Goal: Task Accomplishment & Management: Manage account settings

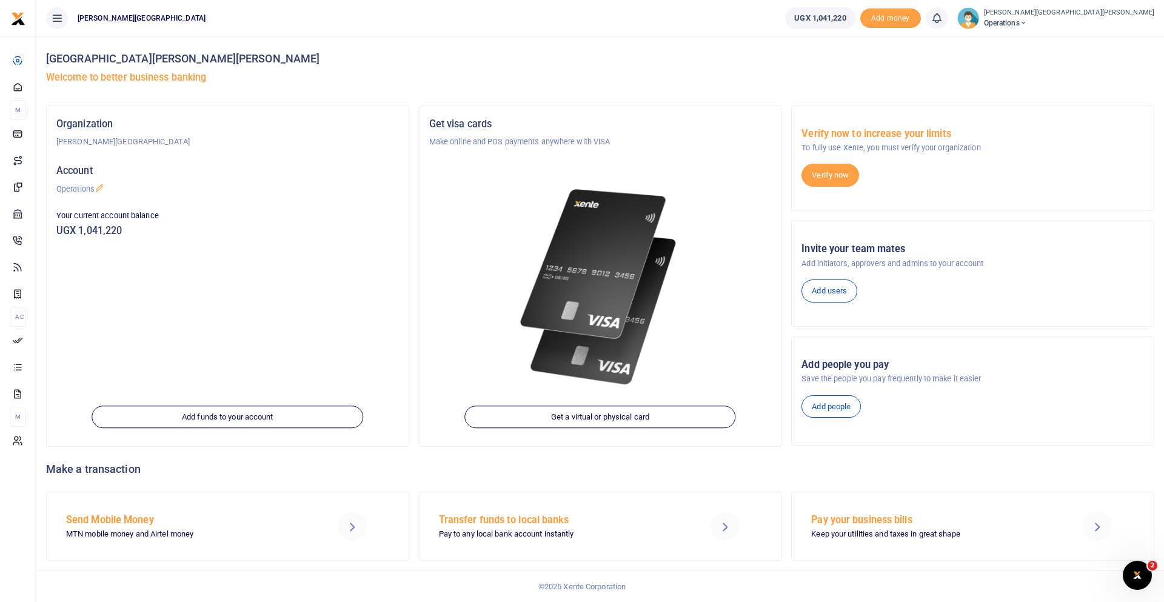
click at [984, 21] on span "Operations" at bounding box center [1069, 23] width 170 height 11
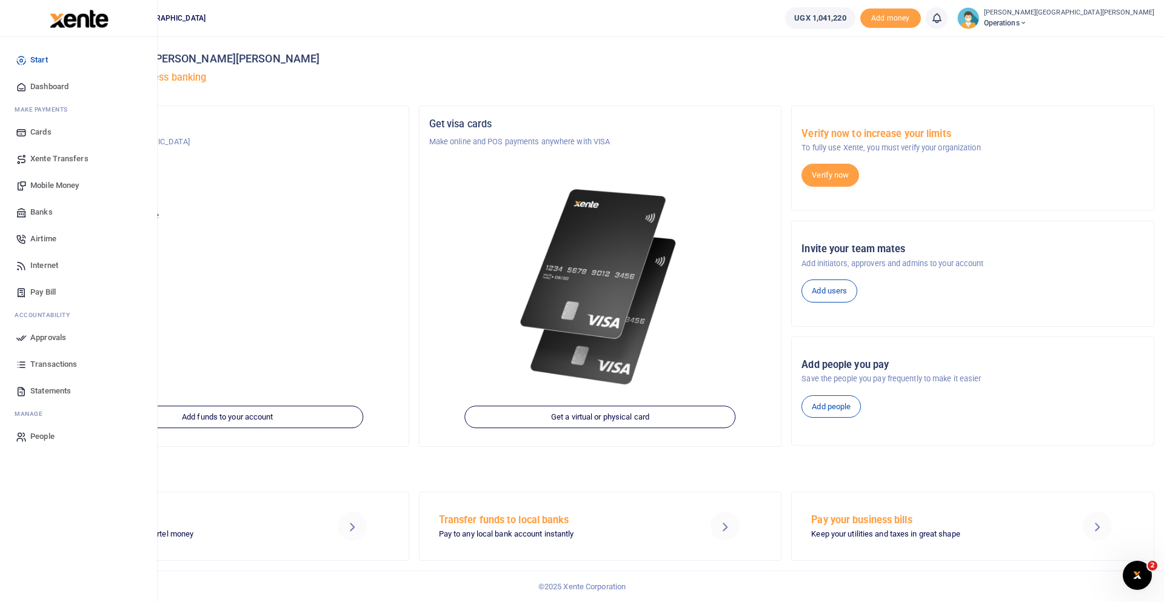
click at [48, 435] on span "People" at bounding box center [42, 436] width 24 height 12
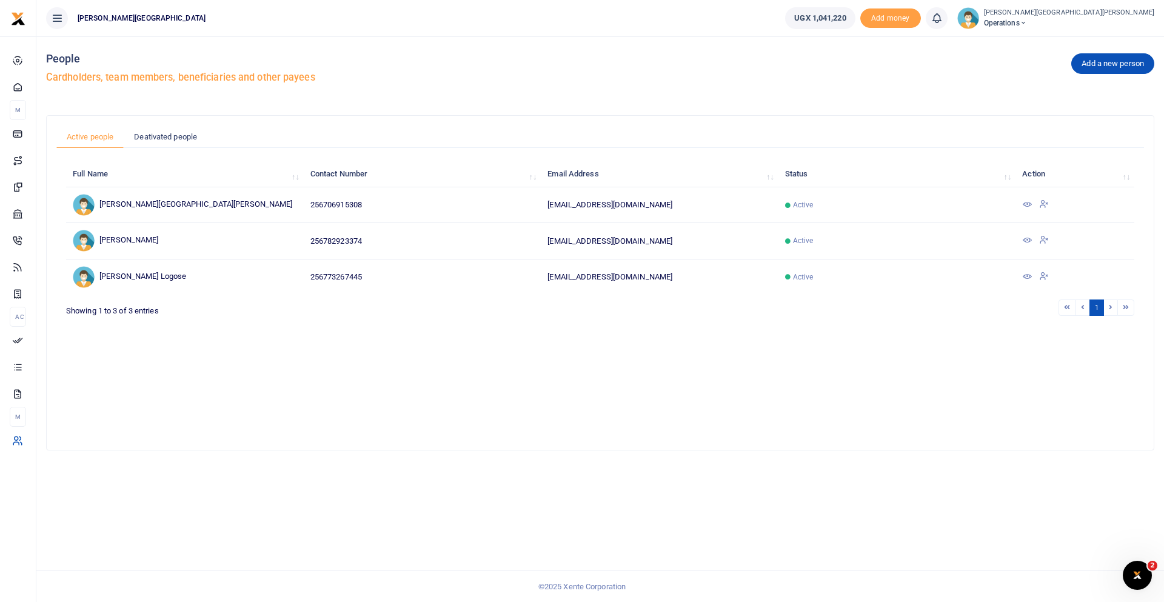
click at [1025, 209] on icon at bounding box center [1027, 204] width 10 height 10
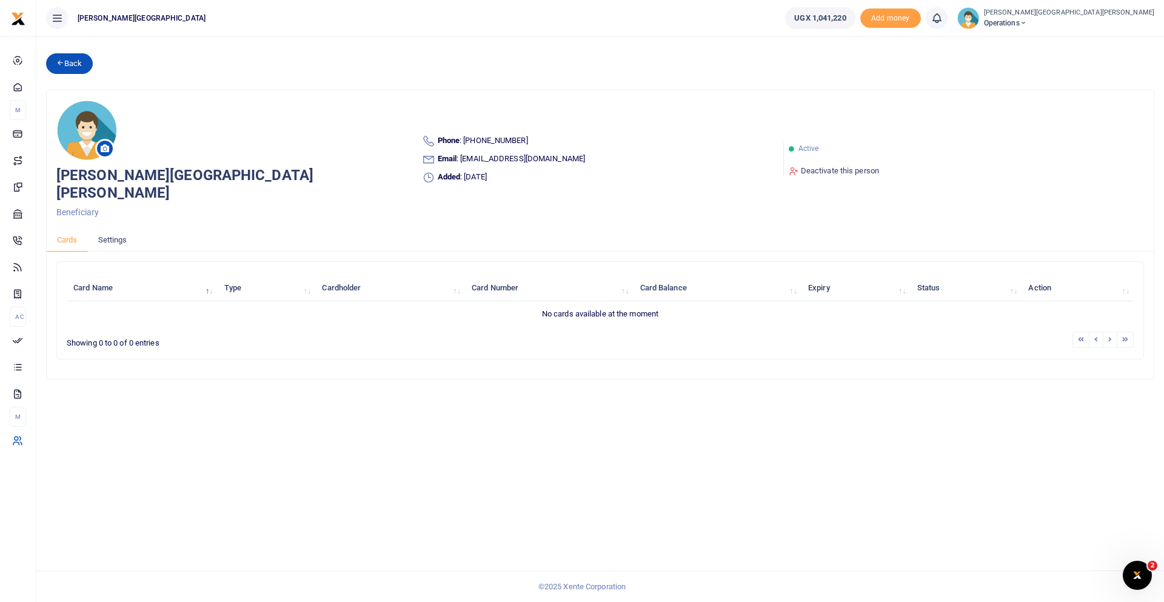
click at [76, 61] on link "Back" at bounding box center [69, 63] width 47 height 21
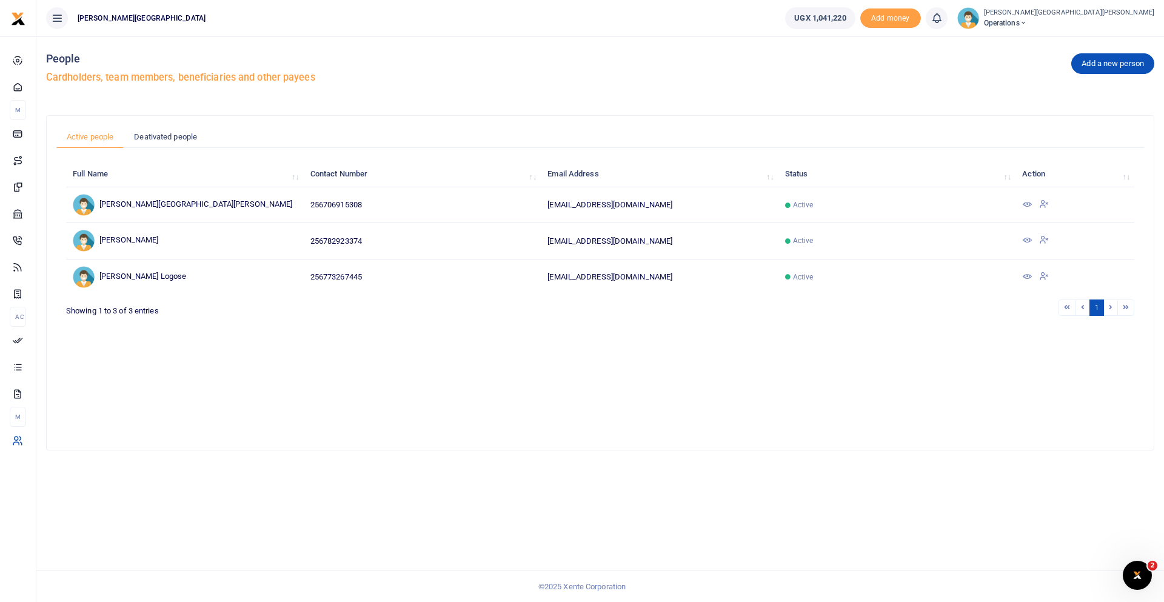
click at [984, 21] on span "Operations" at bounding box center [1069, 23] width 170 height 11
click at [463, 70] on div "Add a new person People Cardholders, team members, beneficiaries and other paye…" at bounding box center [600, 70] width 1108 height 69
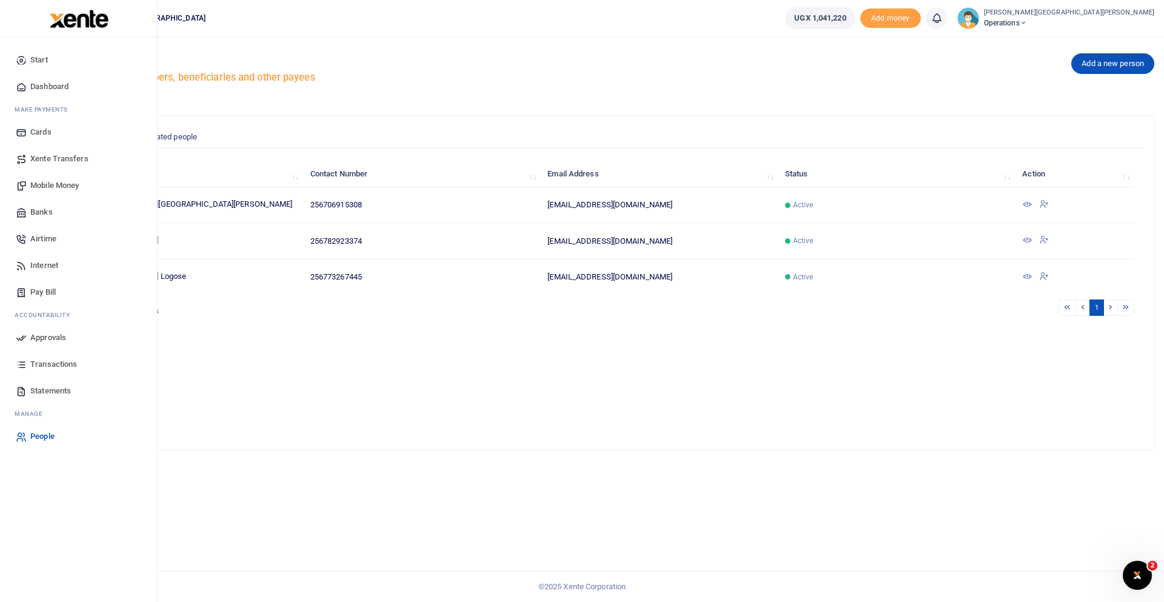
click at [23, 58] on icon at bounding box center [21, 60] width 11 height 11
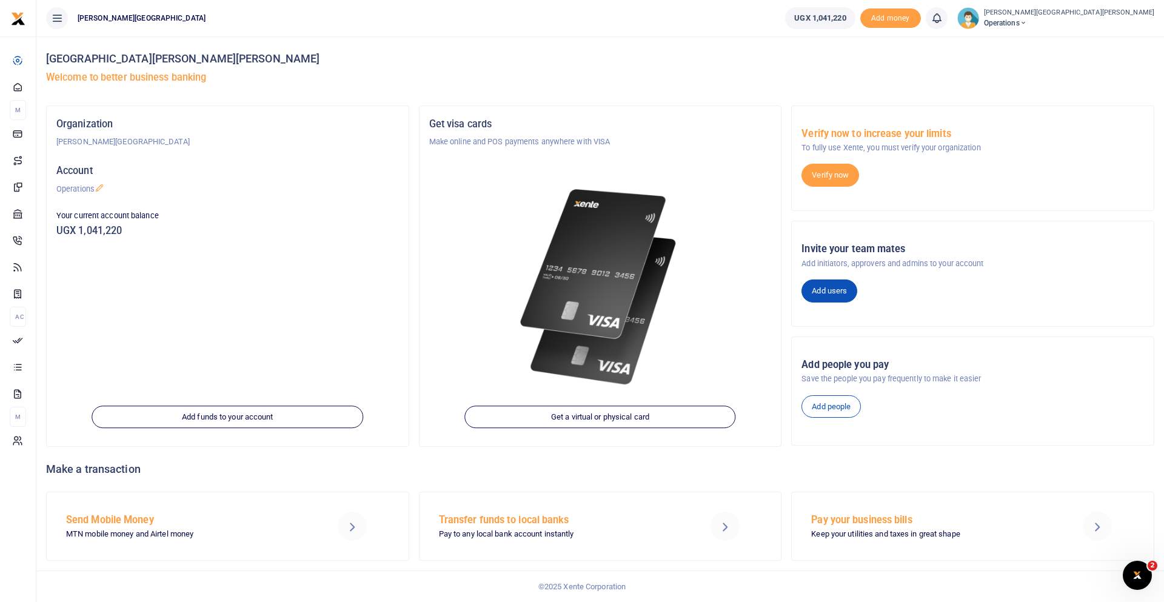
click at [831, 283] on link "Add users" at bounding box center [830, 291] width 56 height 23
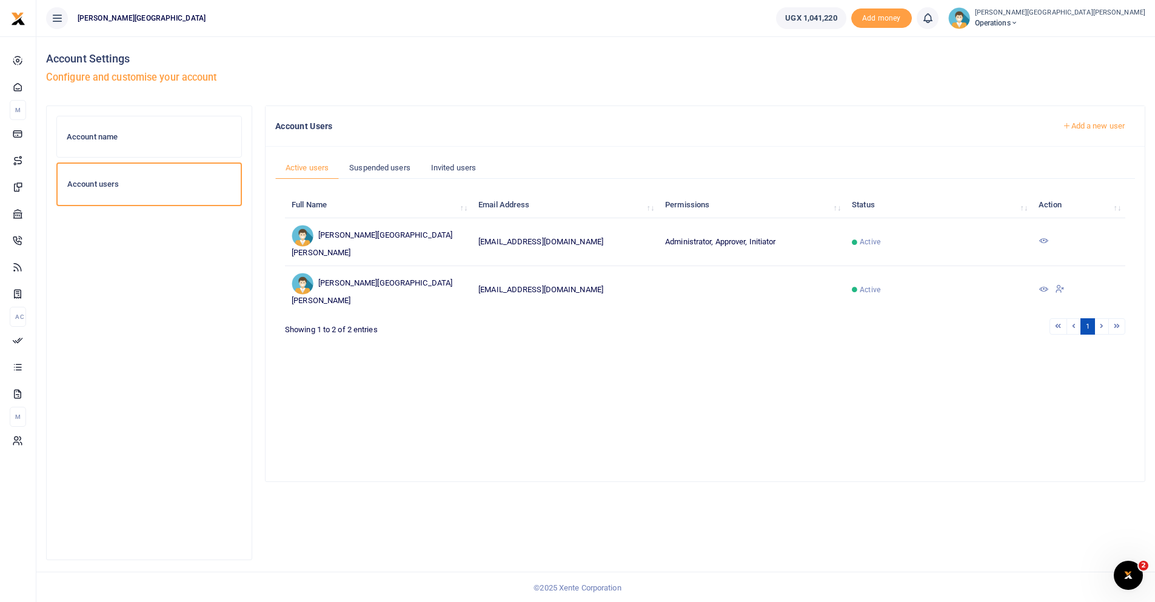
click at [1045, 294] on icon at bounding box center [1044, 289] width 10 height 10
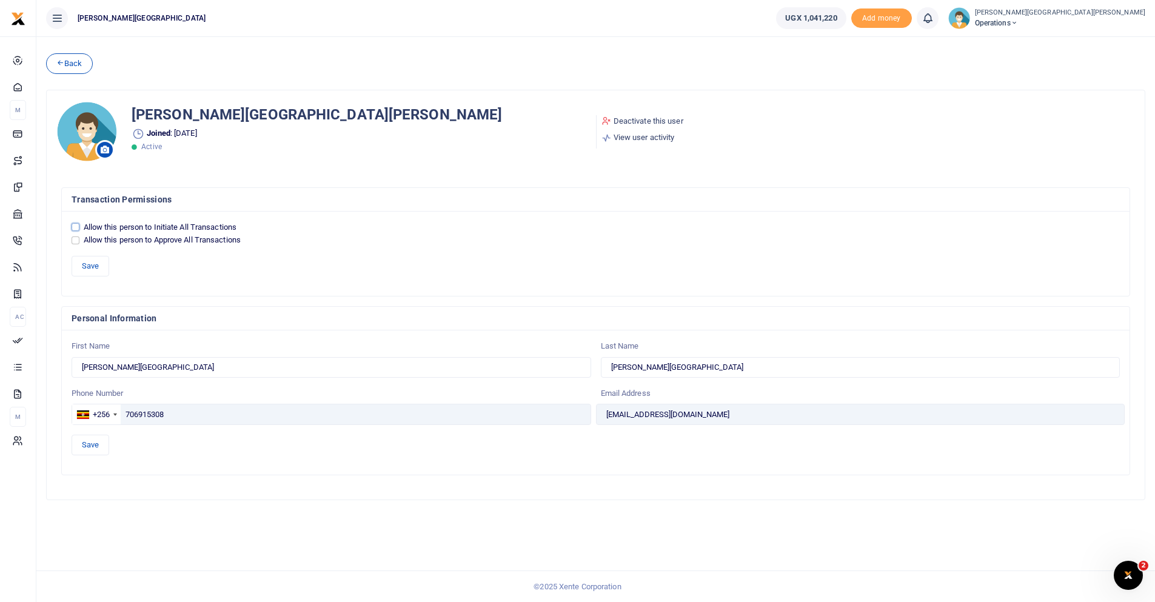
click at [76, 231] on input "Allow this person to Initiate All Transactions" at bounding box center [76, 227] width 8 height 8
checkbox input "true"
click at [77, 244] on input "Allow this person to Approve All Transactions" at bounding box center [76, 240] width 8 height 8
checkbox input "true"
click at [94, 276] on button "Save" at bounding box center [91, 266] width 38 height 21
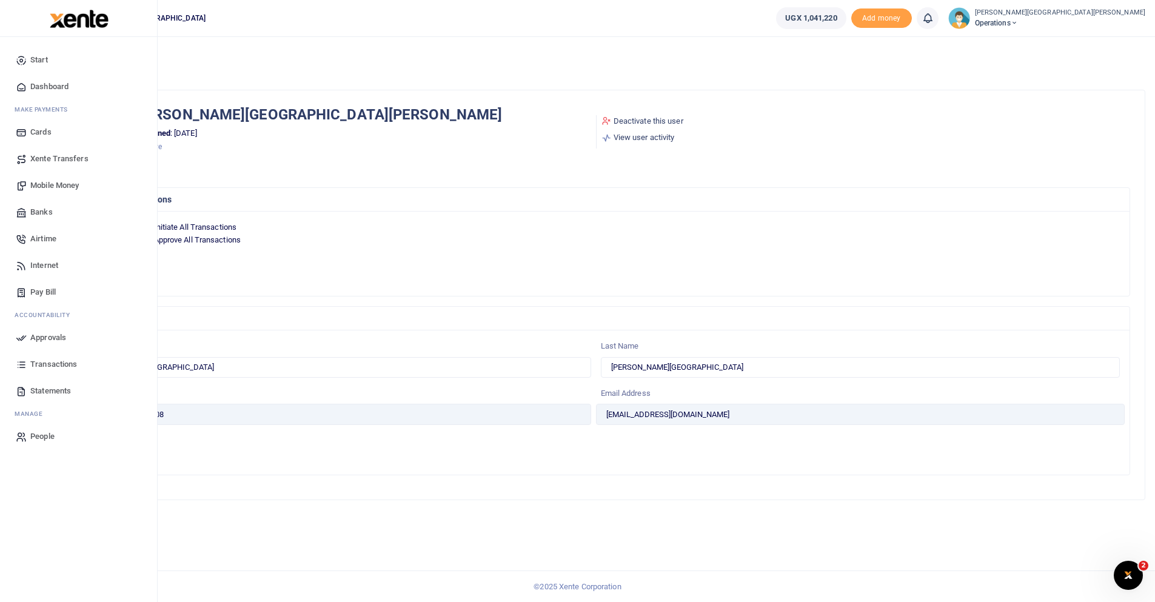
click at [50, 183] on span "Mobile Money" at bounding box center [54, 185] width 49 height 12
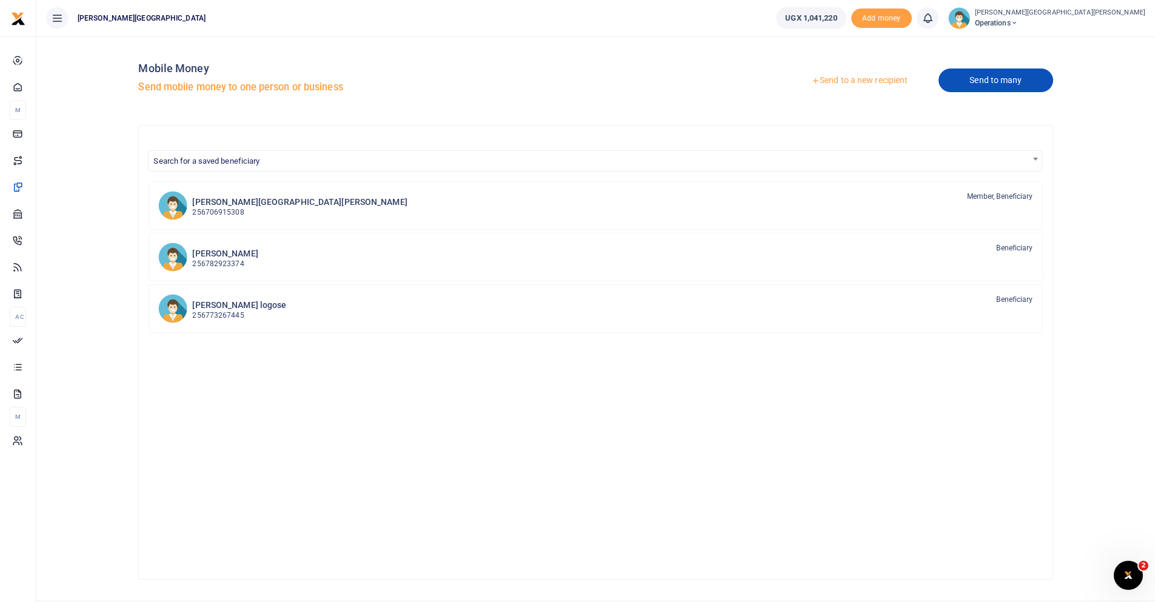
click at [994, 75] on link "Send to many" at bounding box center [996, 81] width 114 height 24
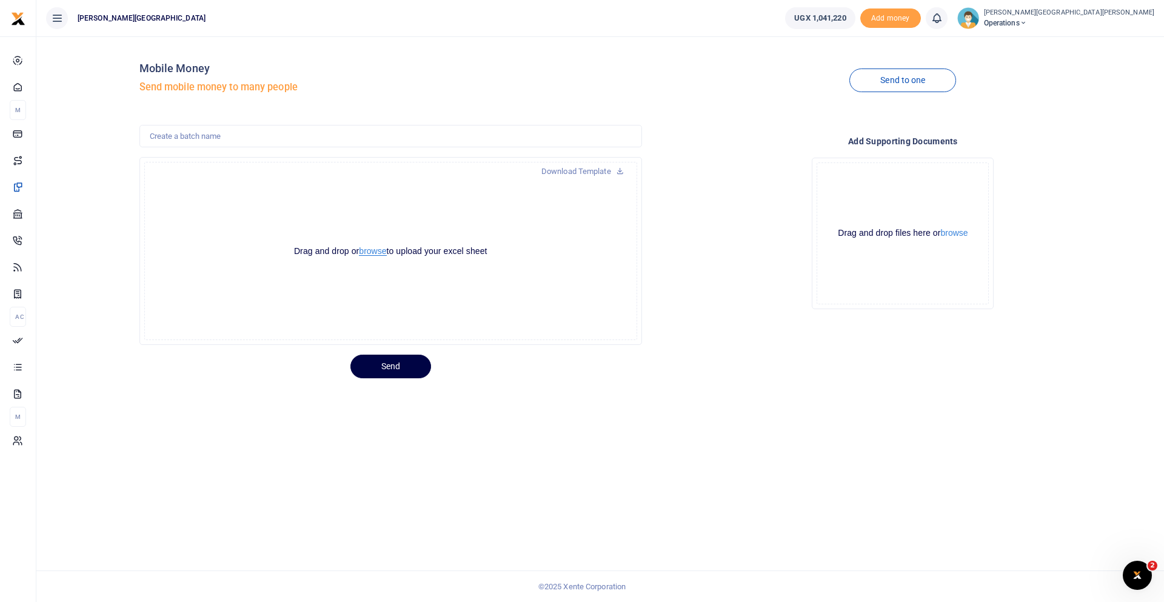
click at [376, 250] on button "browse" at bounding box center [372, 251] width 27 height 9
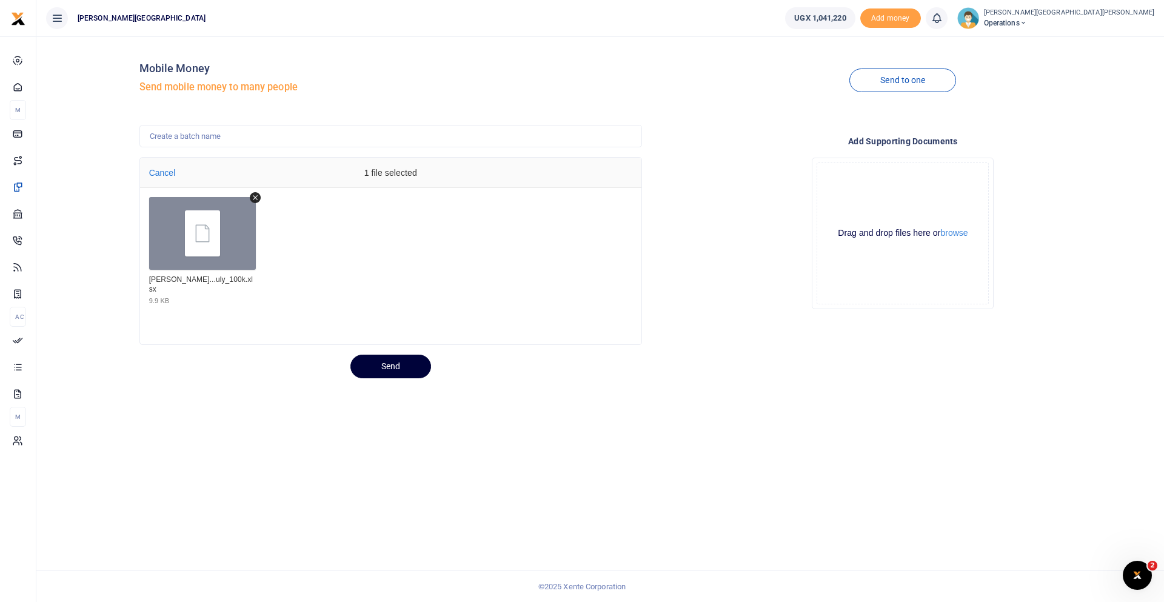
click at [385, 364] on button "Send" at bounding box center [390, 367] width 81 height 24
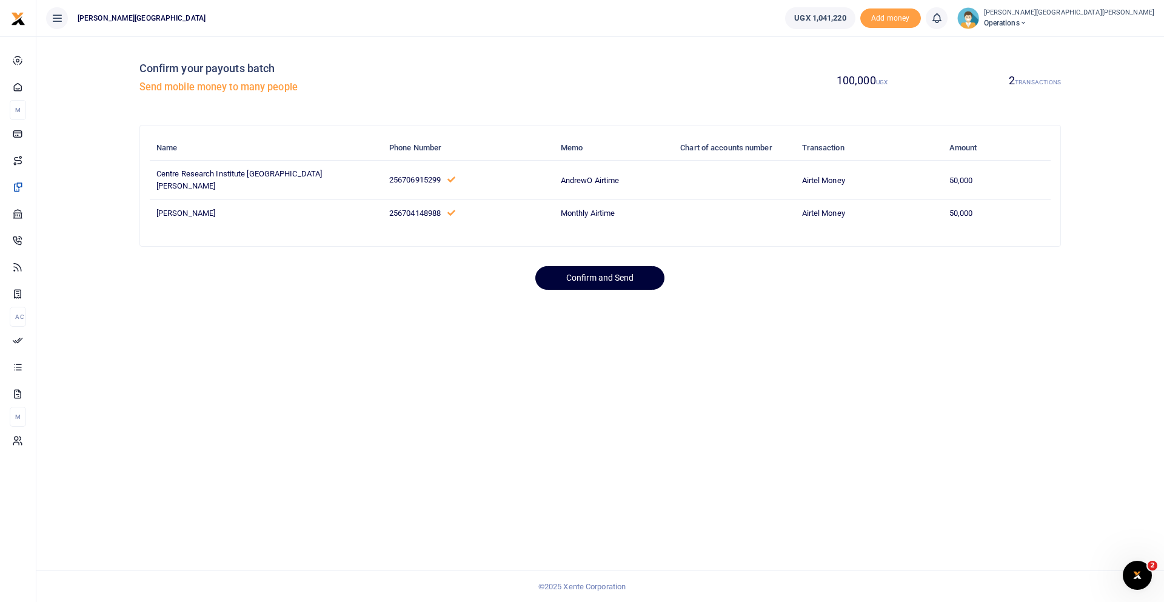
click at [592, 278] on button "Confirm and Send" at bounding box center [599, 278] width 129 height 24
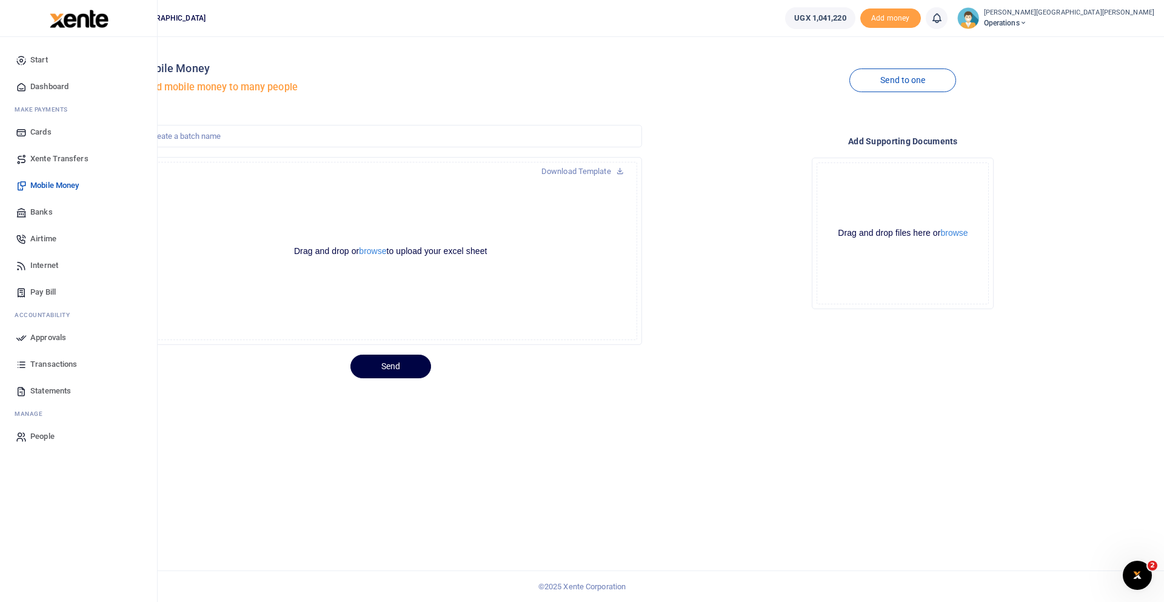
click at [47, 237] on span "Airtime" at bounding box center [43, 239] width 26 height 12
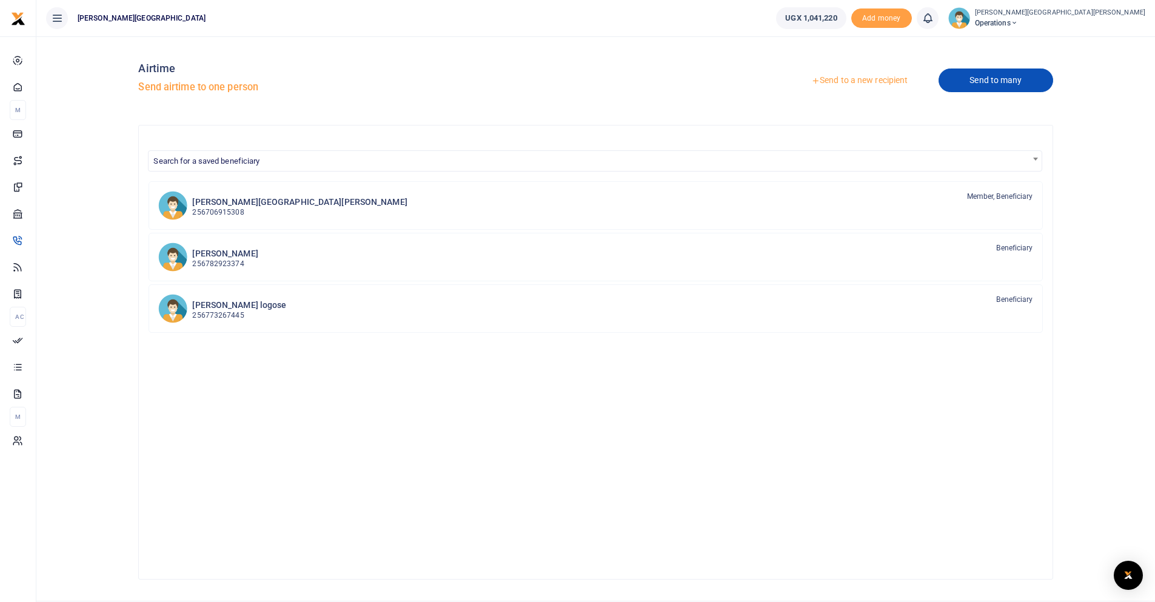
click at [977, 76] on link "Send to many" at bounding box center [996, 81] width 114 height 24
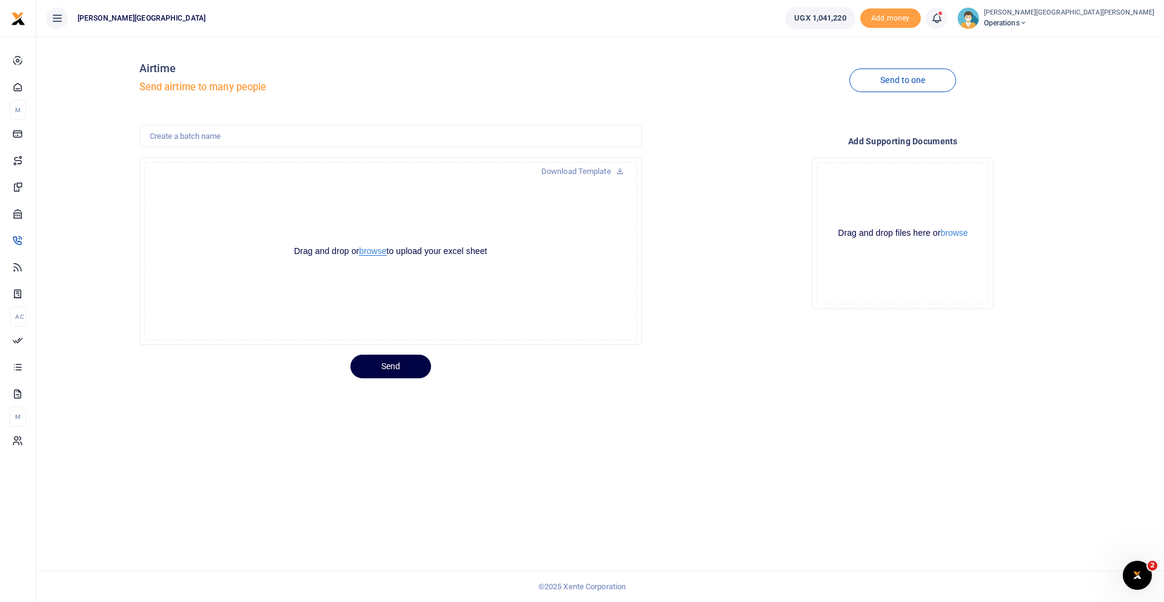
click at [370, 253] on button "browse" at bounding box center [372, 251] width 27 height 9
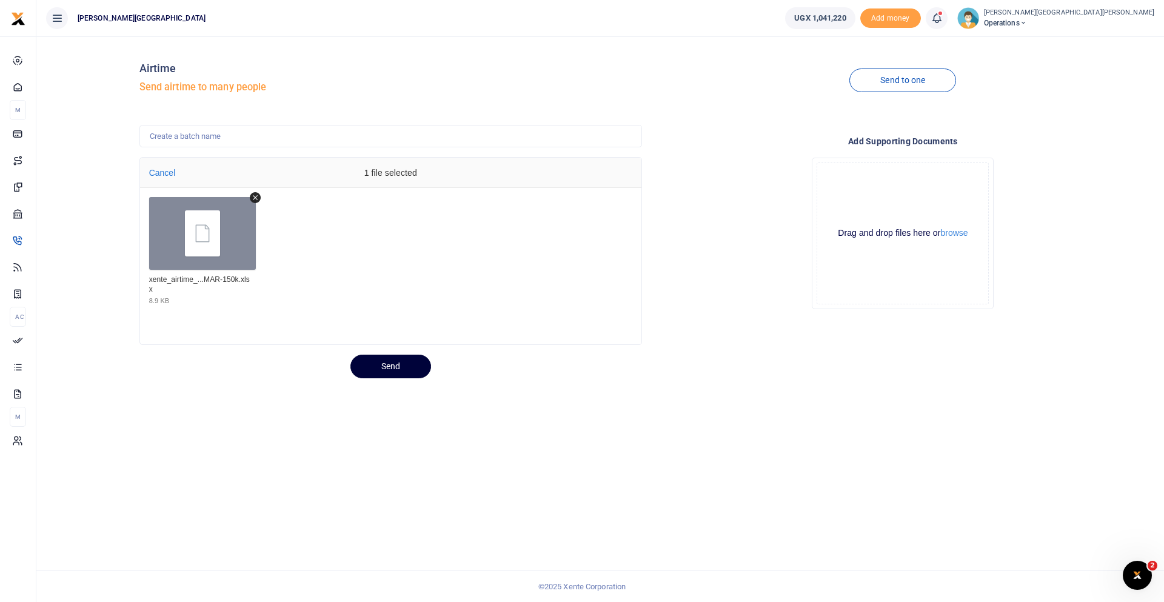
click at [393, 369] on button "Send" at bounding box center [390, 367] width 81 height 24
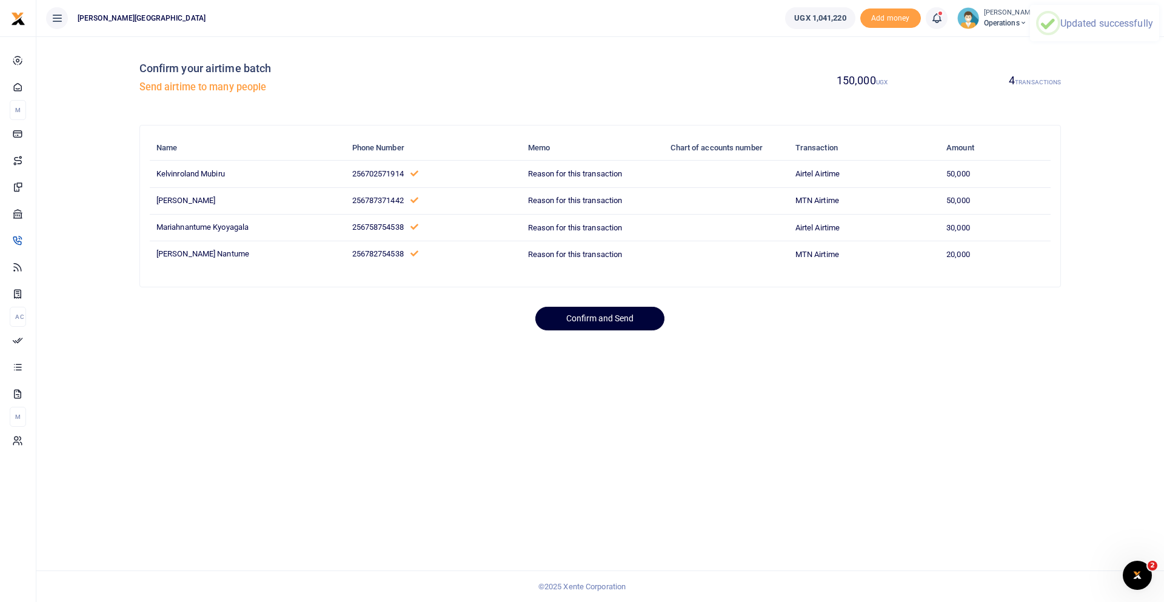
click at [607, 318] on button "Confirm and Send" at bounding box center [599, 319] width 129 height 24
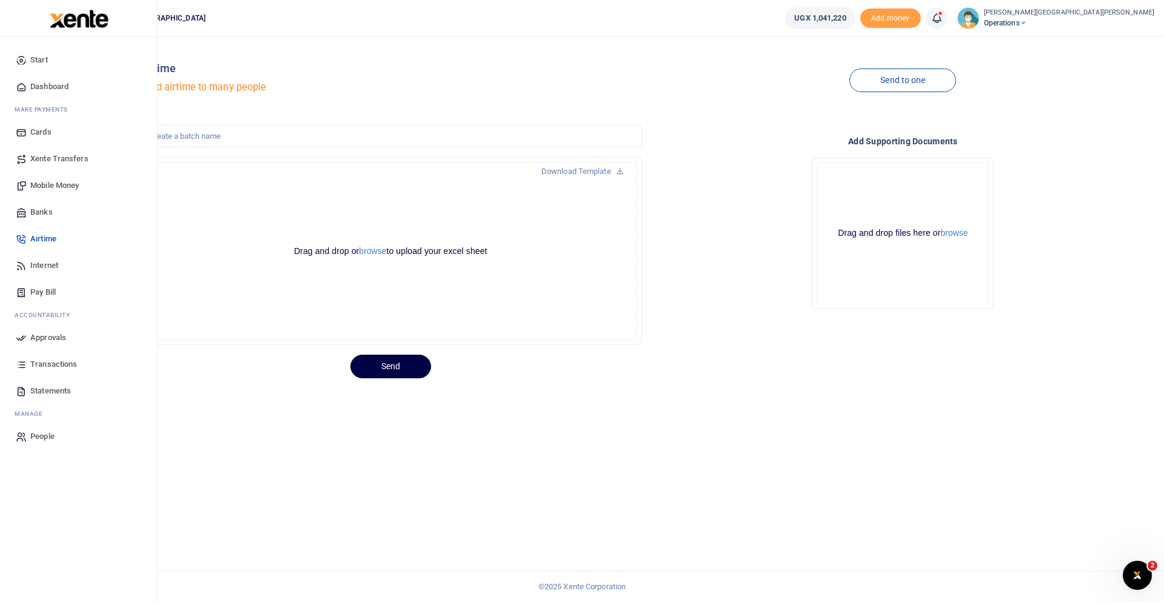
click at [49, 264] on span "Internet" at bounding box center [44, 266] width 28 height 12
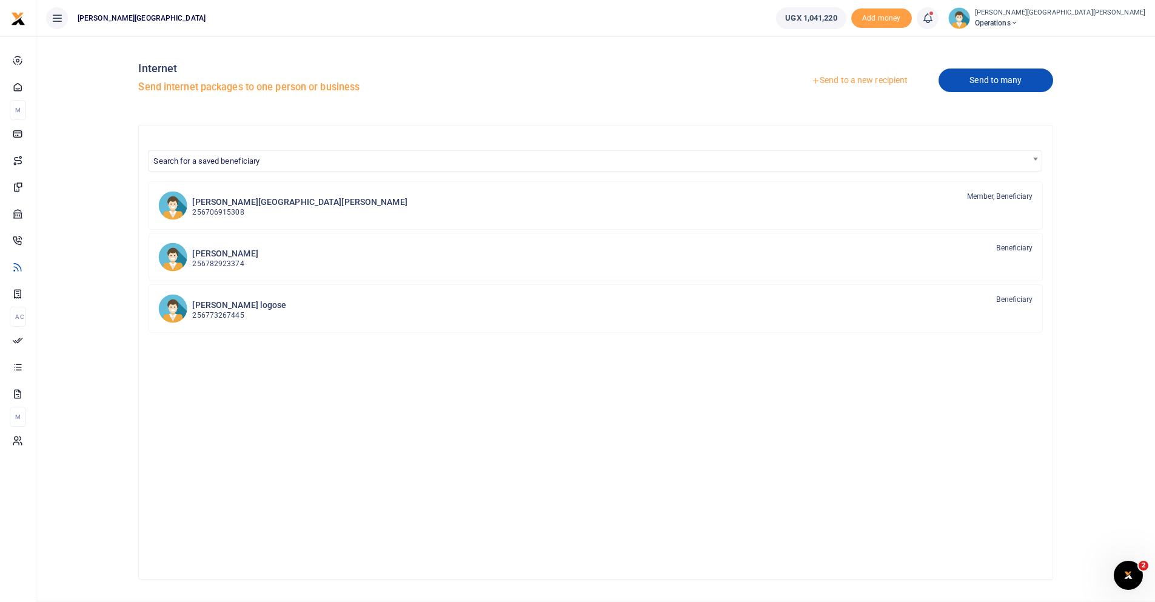
click at [991, 77] on link "Send to many" at bounding box center [996, 81] width 114 height 24
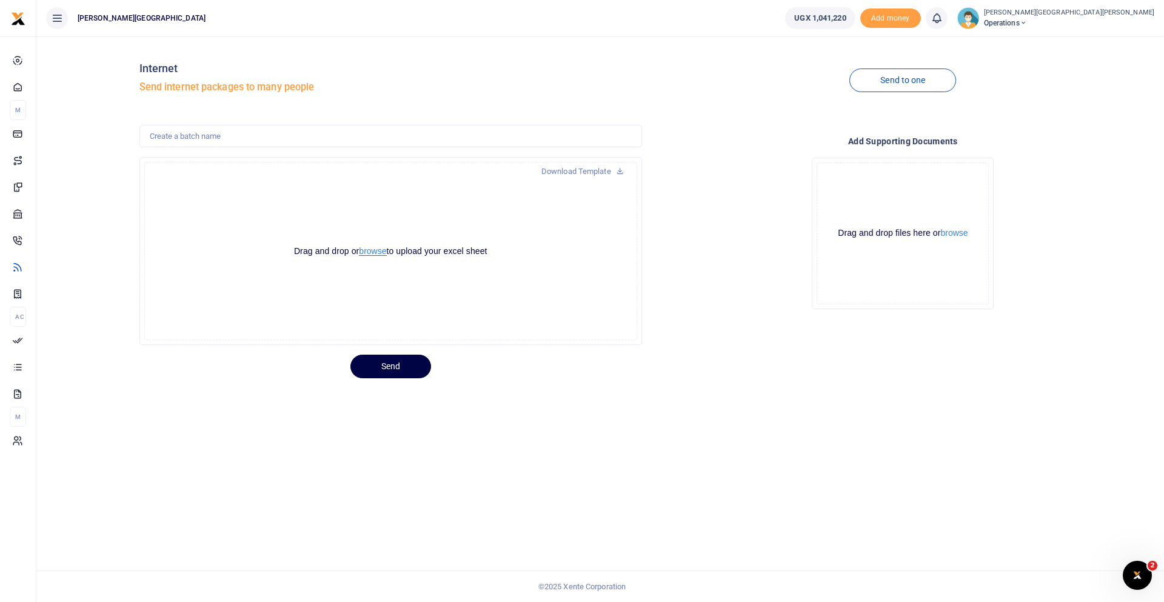
click at [373, 249] on button "browse" at bounding box center [372, 251] width 27 height 9
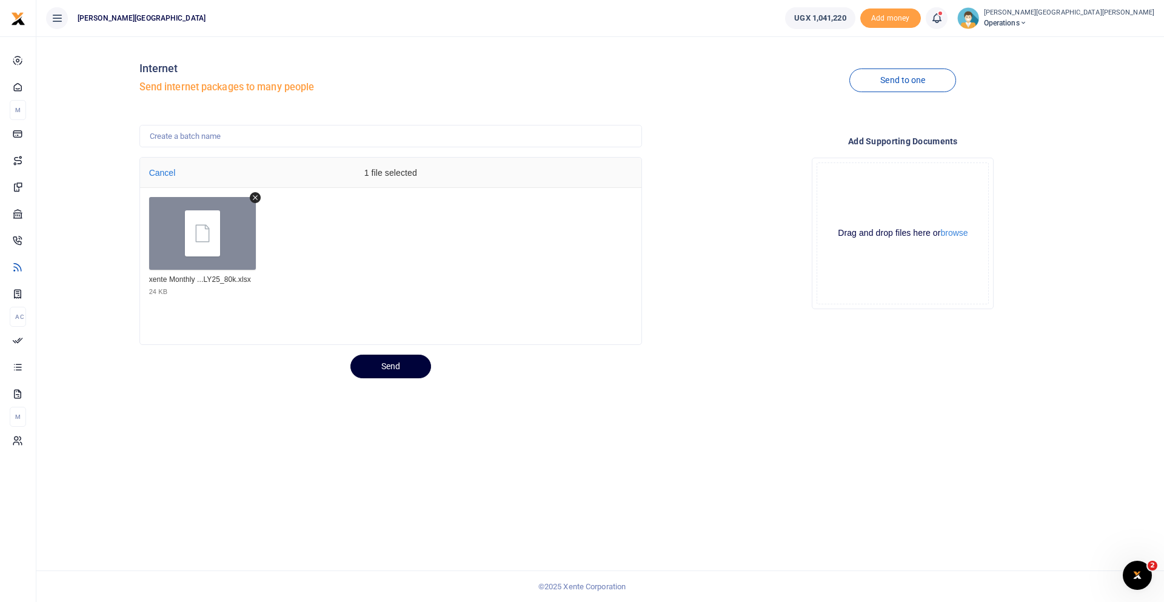
click at [394, 360] on button "Send" at bounding box center [390, 367] width 81 height 24
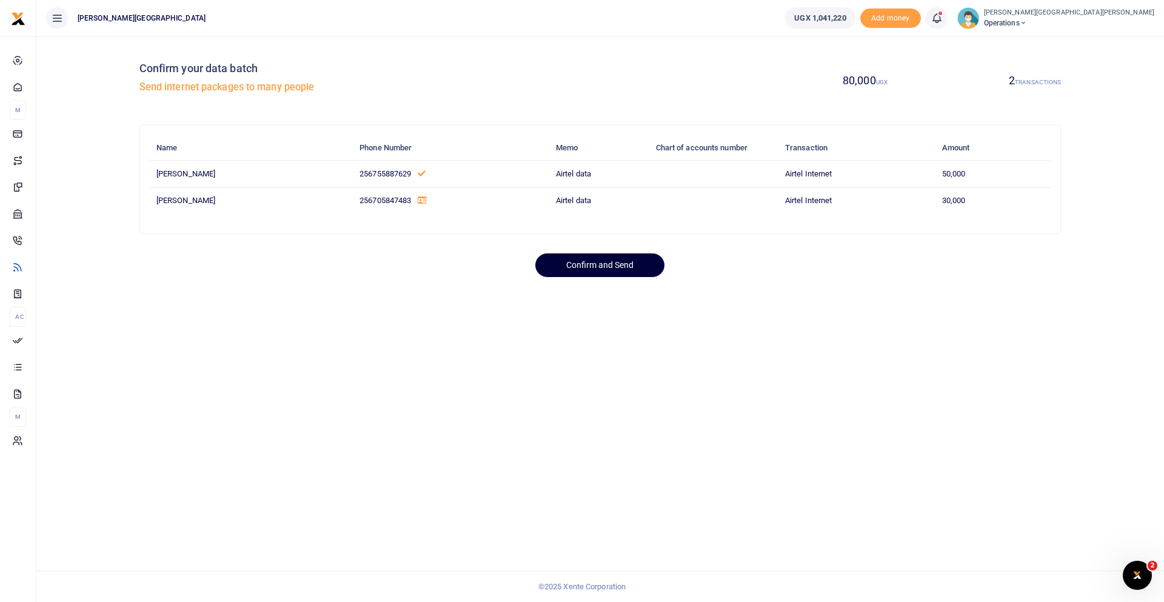
click at [617, 266] on button "Confirm and Send" at bounding box center [599, 265] width 129 height 24
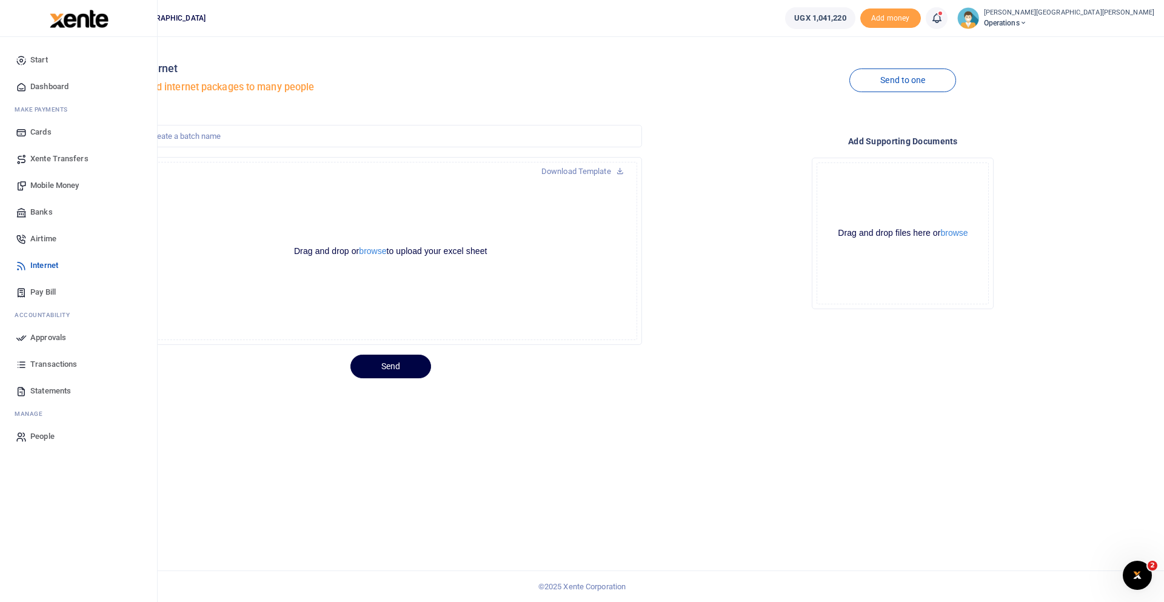
click at [45, 238] on span "Airtime" at bounding box center [43, 239] width 26 height 12
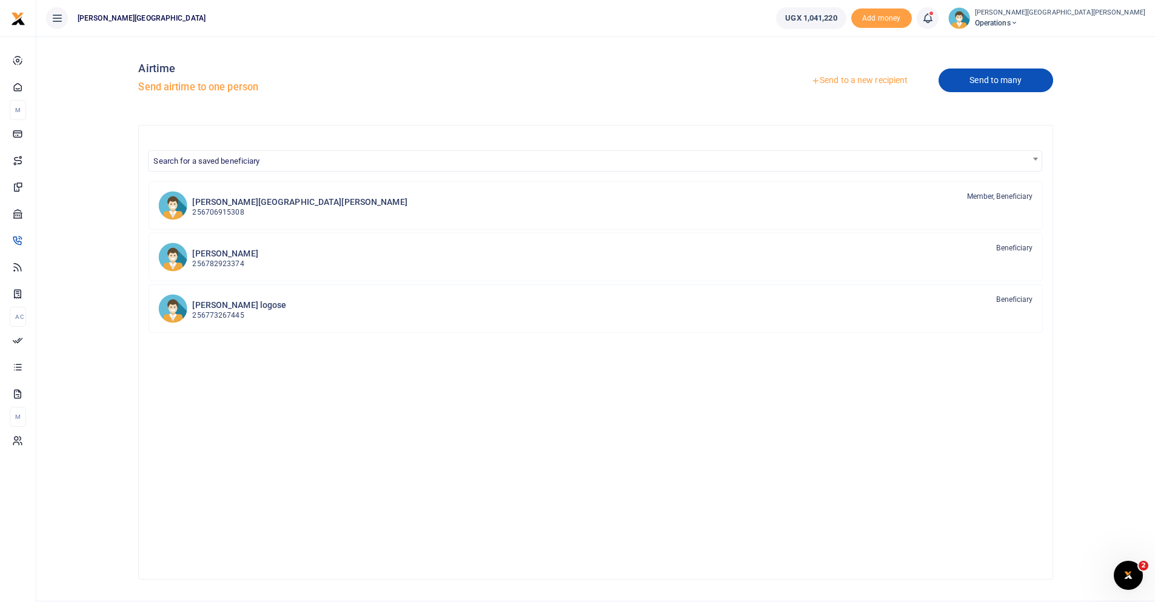
click at [979, 78] on link "Send to many" at bounding box center [996, 81] width 114 height 24
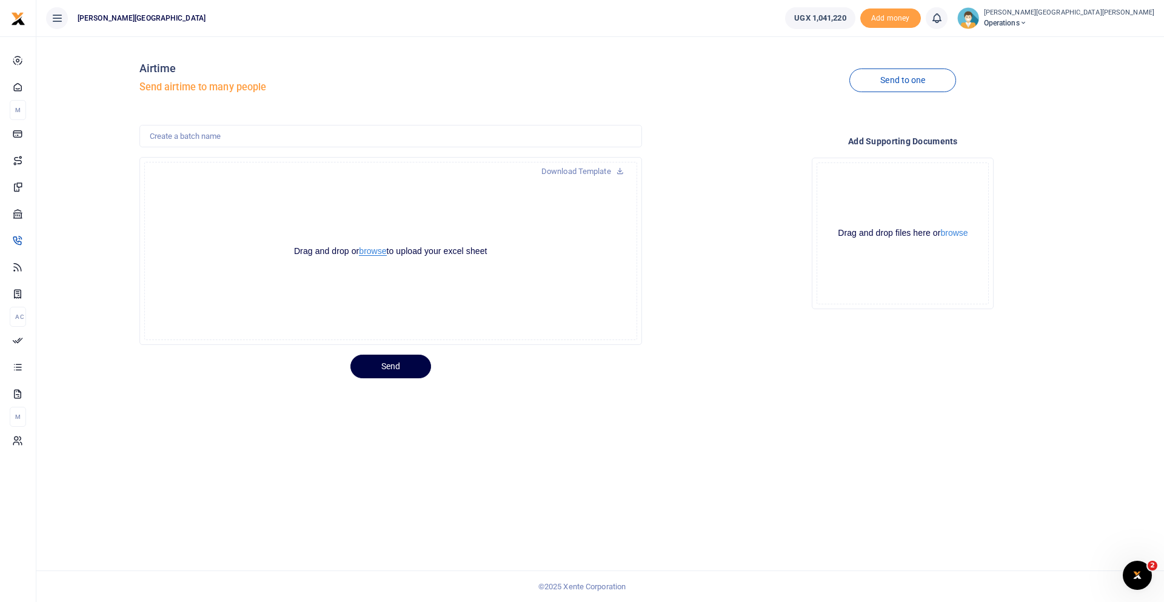
click at [375, 250] on button "browse" at bounding box center [372, 251] width 27 height 9
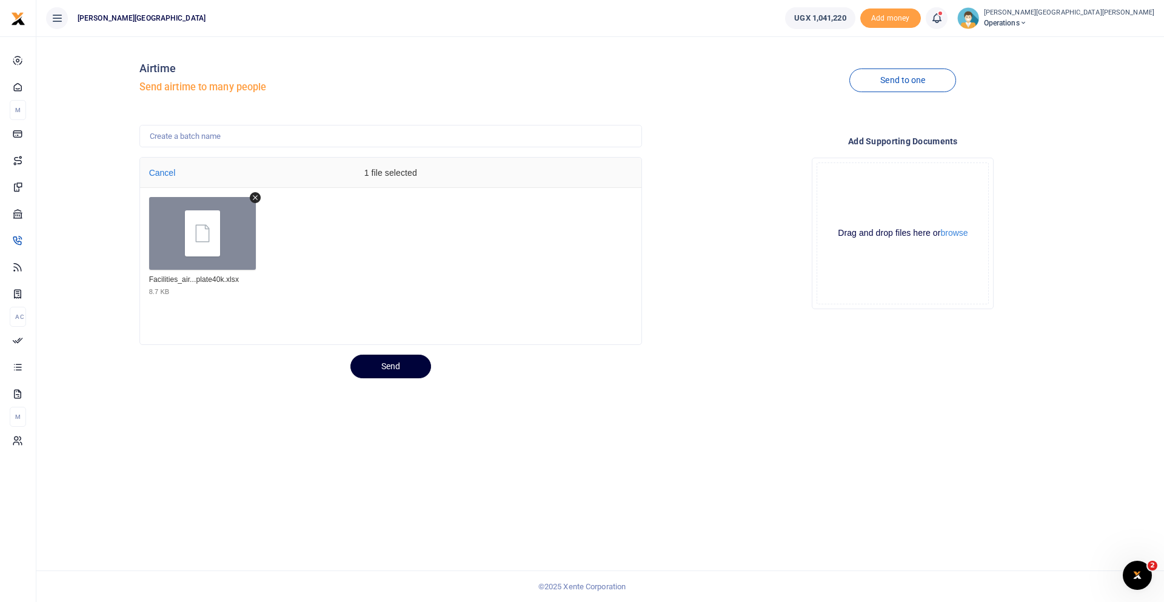
click at [392, 367] on button "Send" at bounding box center [390, 367] width 81 height 24
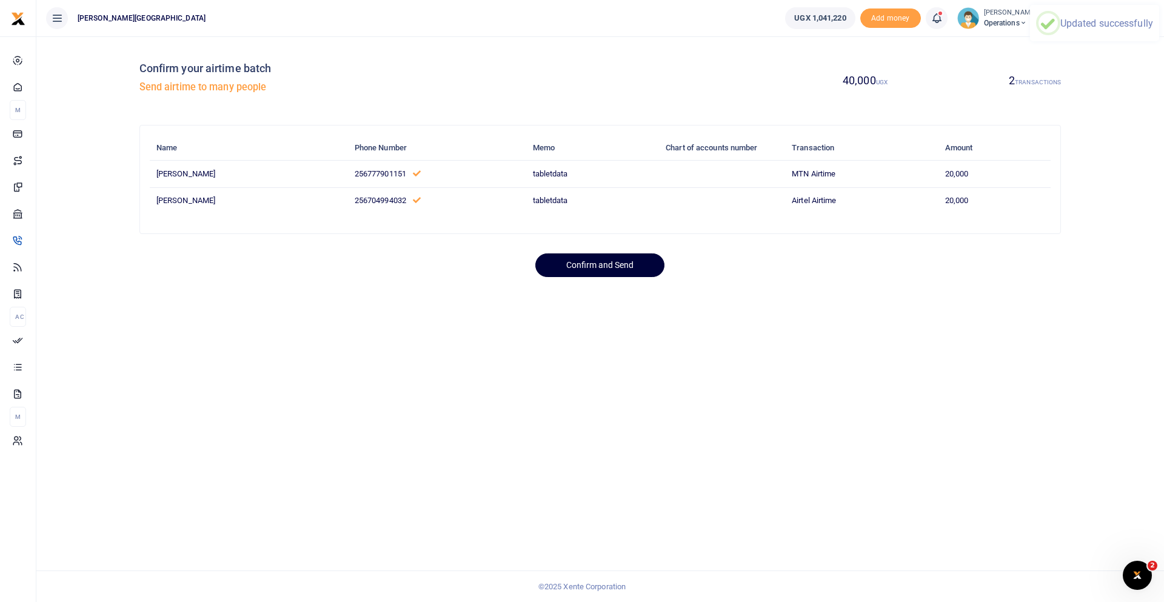
click at [614, 267] on button "Confirm and Send" at bounding box center [599, 265] width 129 height 24
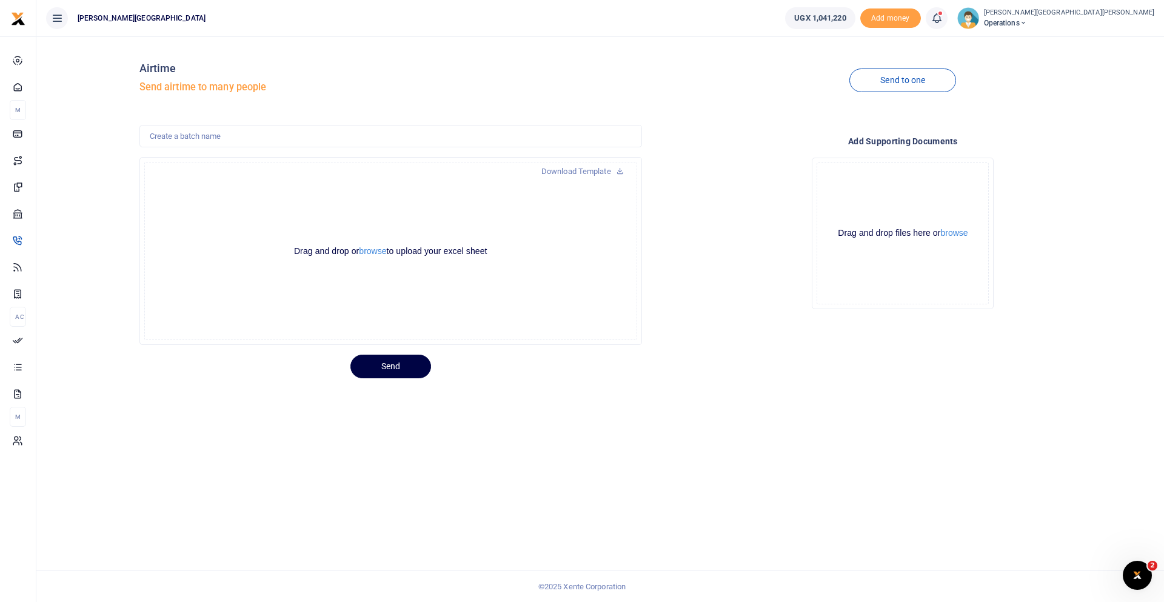
click at [931, 20] on icon at bounding box center [937, 18] width 12 height 13
click at [803, 87] on small "You have 10 awaiting for your to act on" at bounding box center [863, 91] width 121 height 8
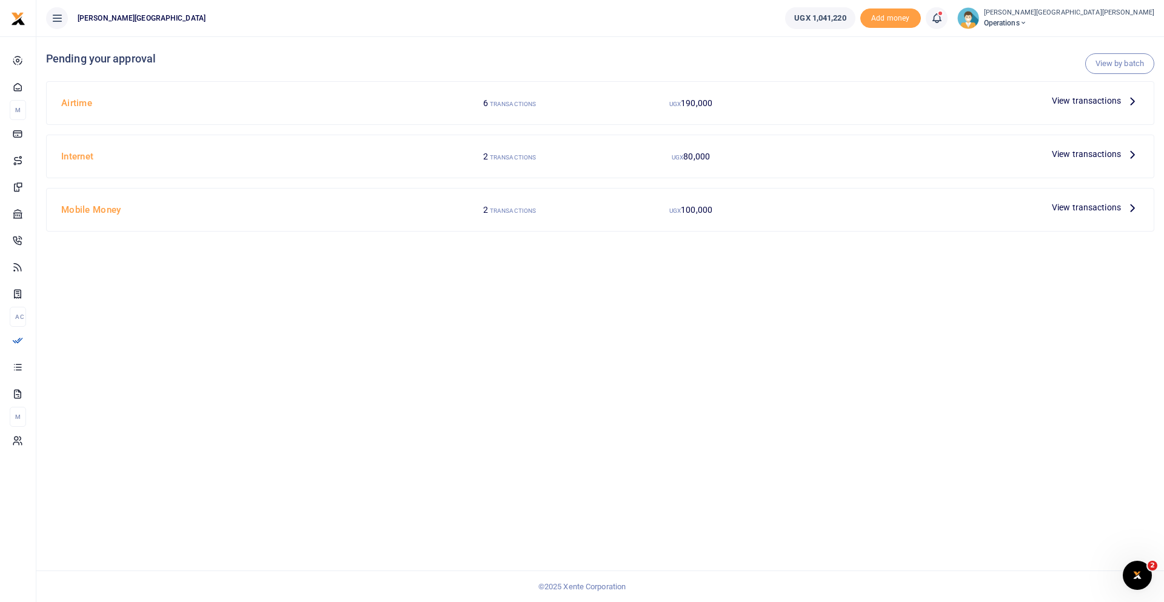
click at [1123, 99] on p "View transactions" at bounding box center [1095, 100] width 87 height 13
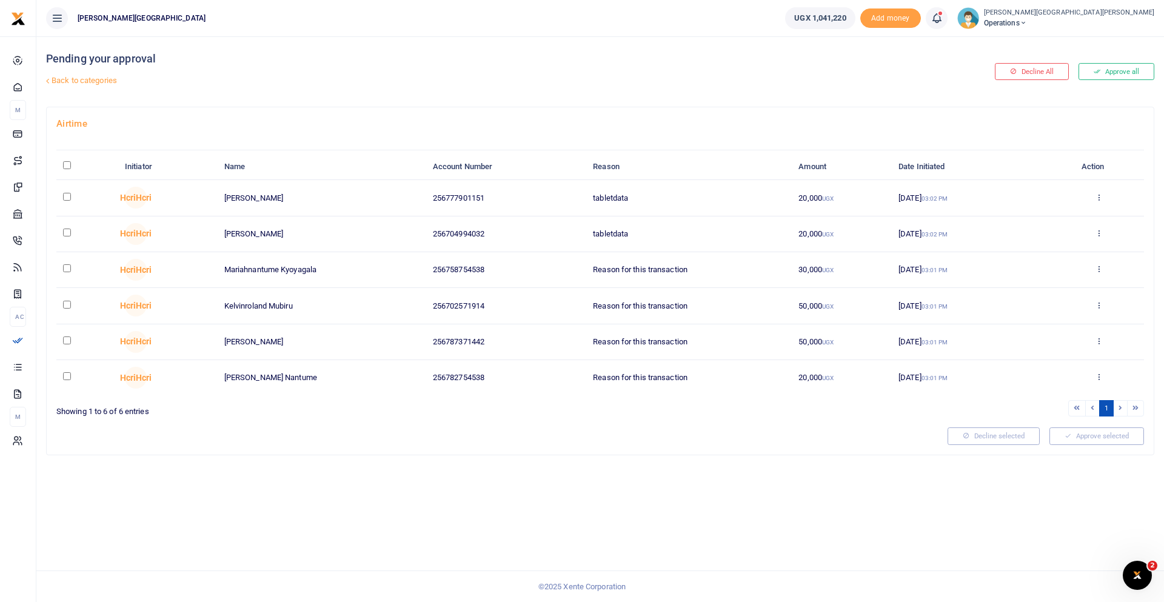
click at [67, 163] on input "\a \a : activate to sort column descending" at bounding box center [67, 165] width 8 height 8
checkbox input "true"
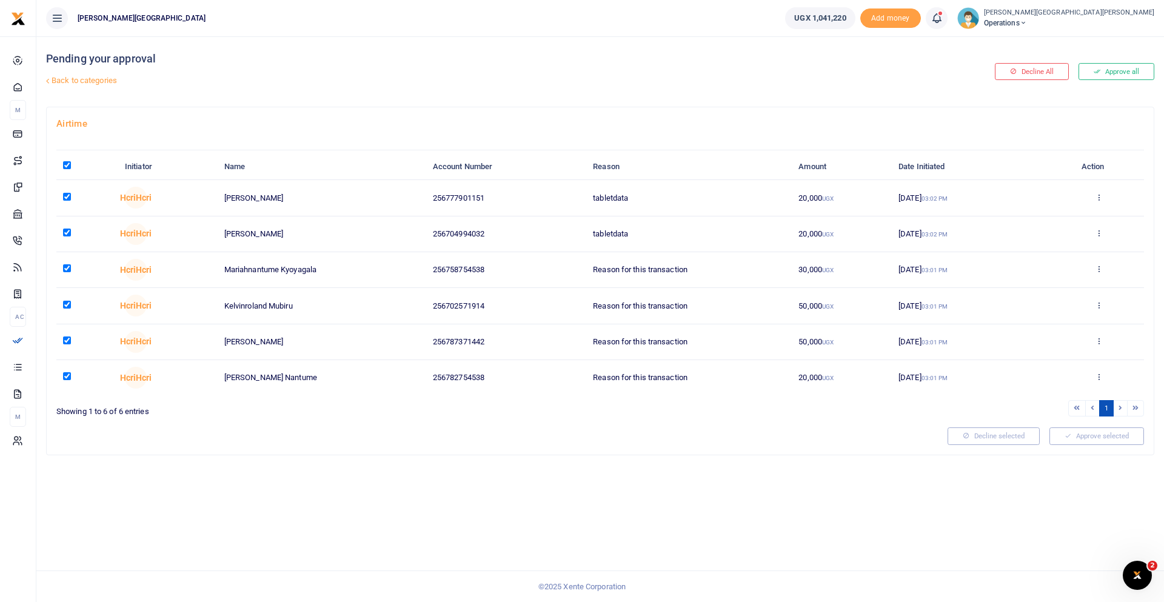
checkbox input "true"
click at [1083, 437] on button "Approve selected (6)" at bounding box center [1092, 435] width 103 height 17
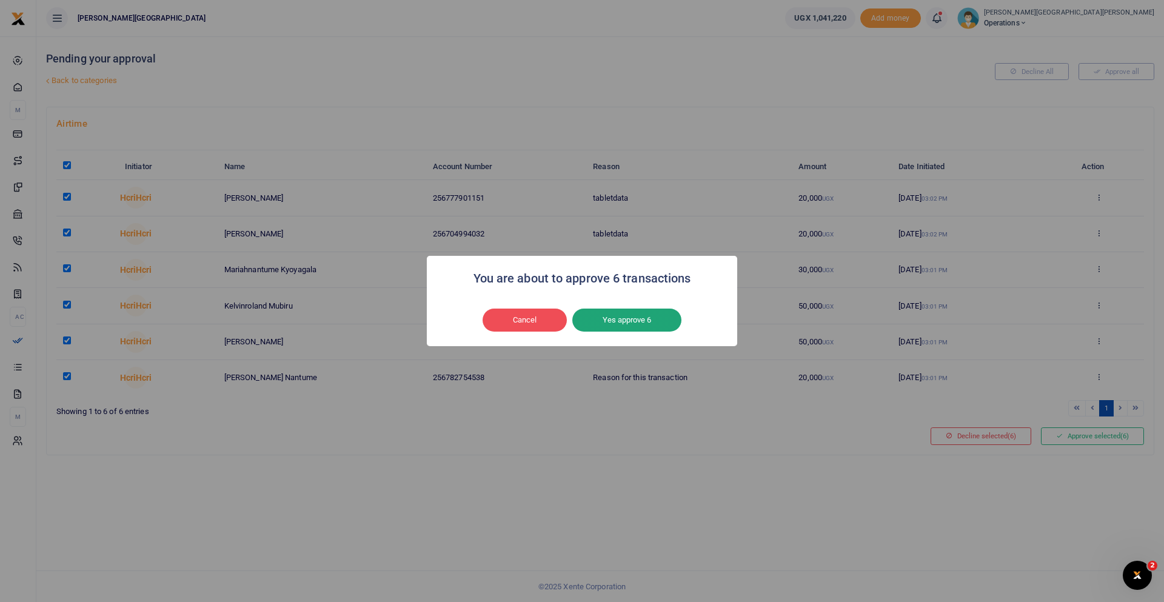
click at [637, 321] on button "Yes approve 6" at bounding box center [626, 320] width 109 height 23
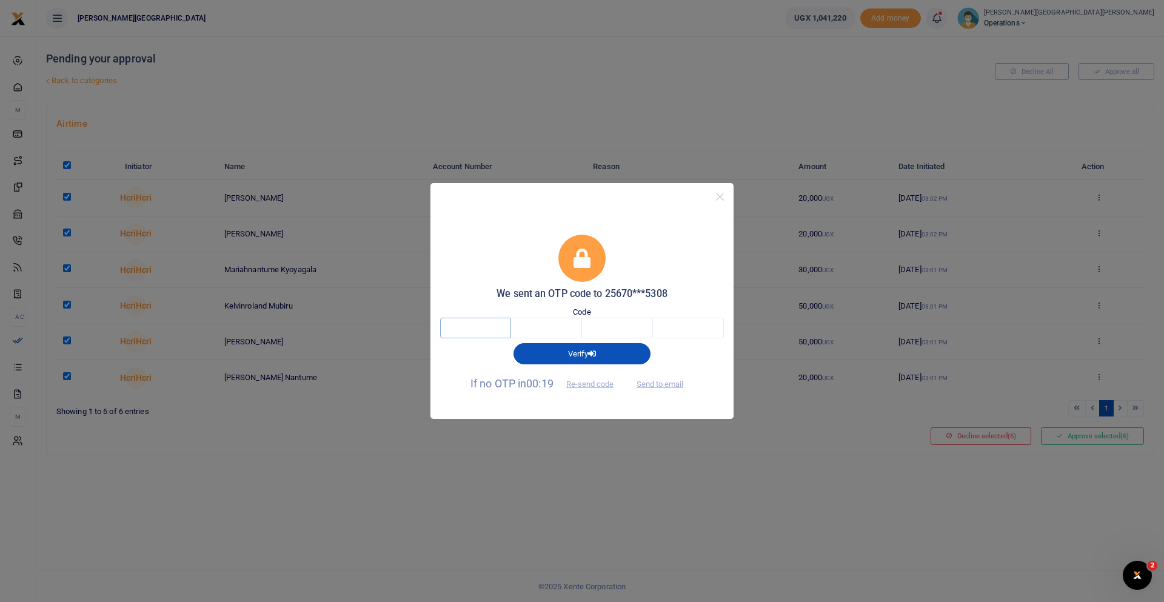
click at [492, 329] on input "text" at bounding box center [475, 328] width 71 height 21
type input "5"
type input "1"
type input "6"
type input "8"
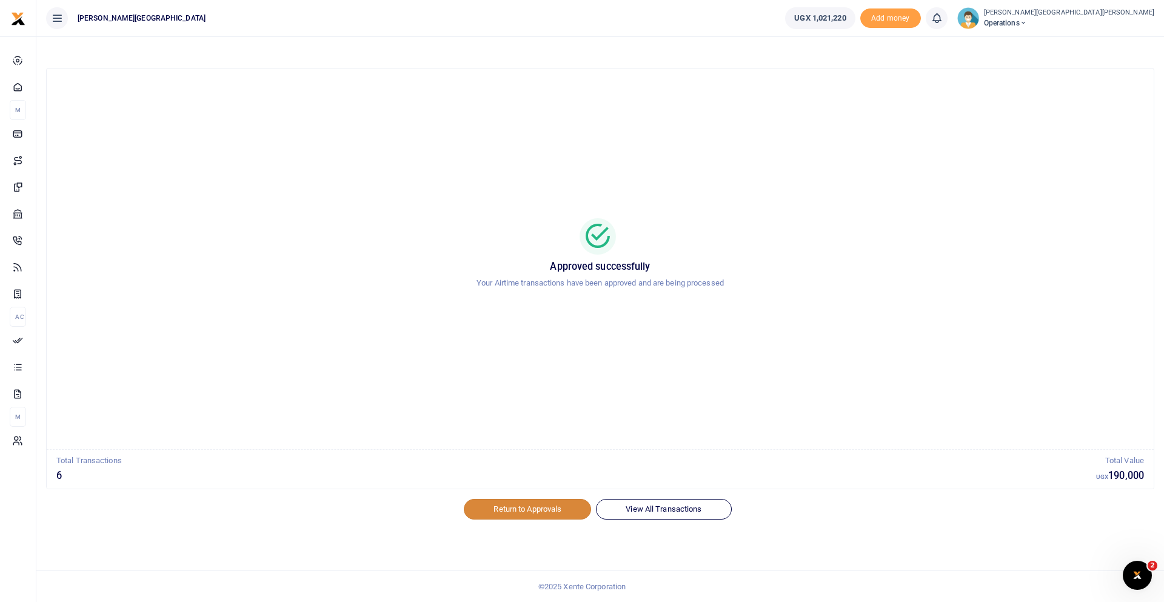
click at [541, 509] on link "Return to Approvals" at bounding box center [527, 509] width 127 height 21
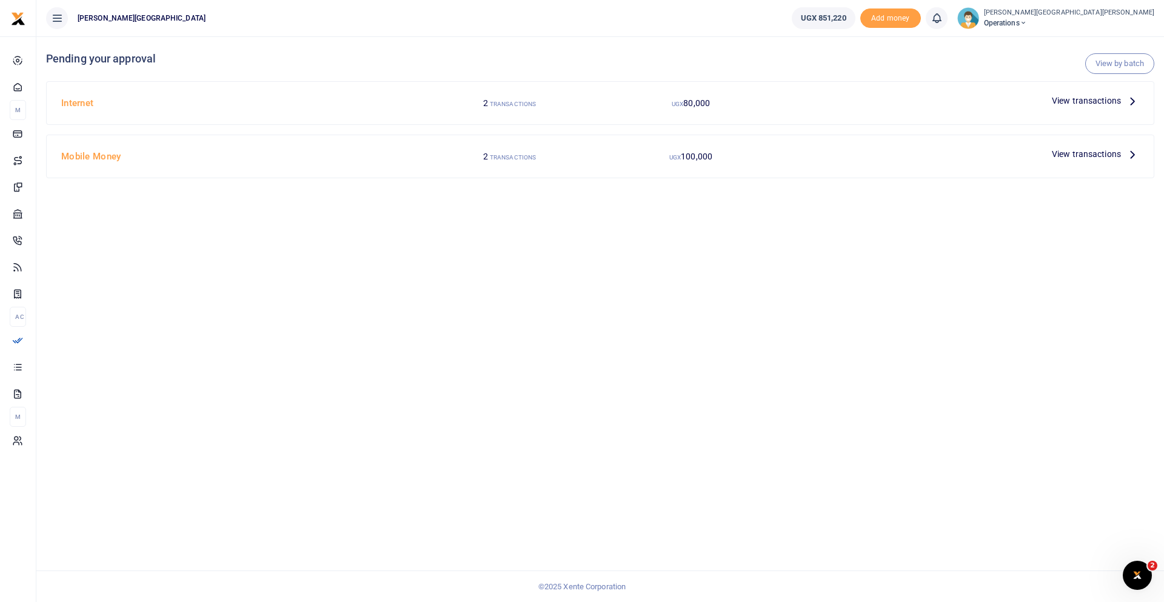
click at [1088, 101] on span "View transactions" at bounding box center [1086, 100] width 69 height 13
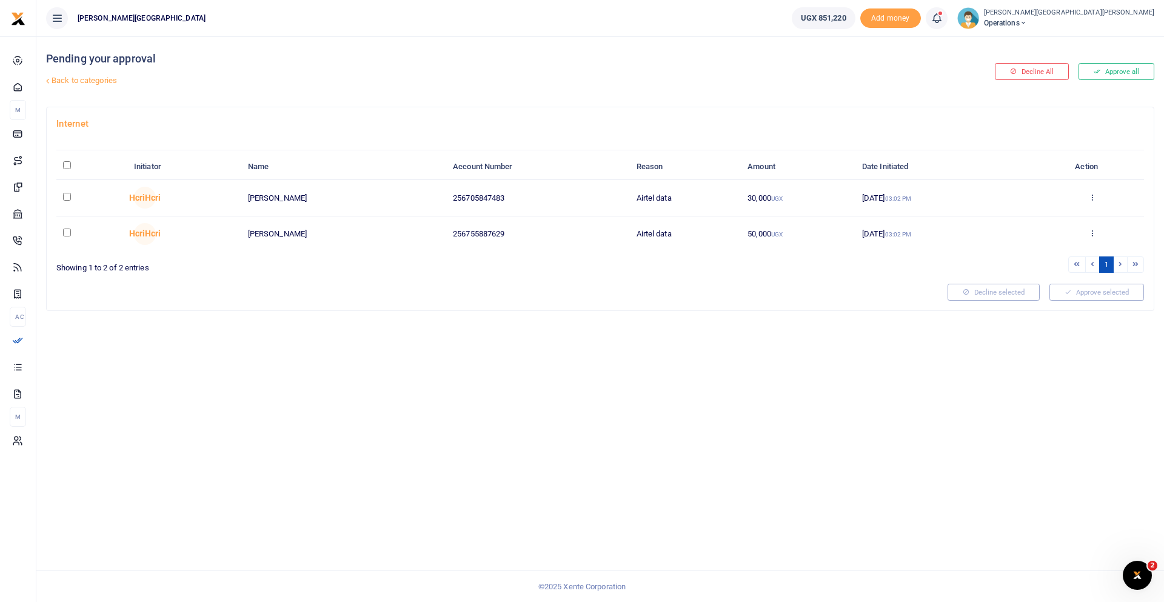
click at [67, 230] on input "checkbox" at bounding box center [67, 233] width 8 height 8
checkbox input "true"
click at [1087, 292] on button "Approve selected (1)" at bounding box center [1092, 292] width 103 height 17
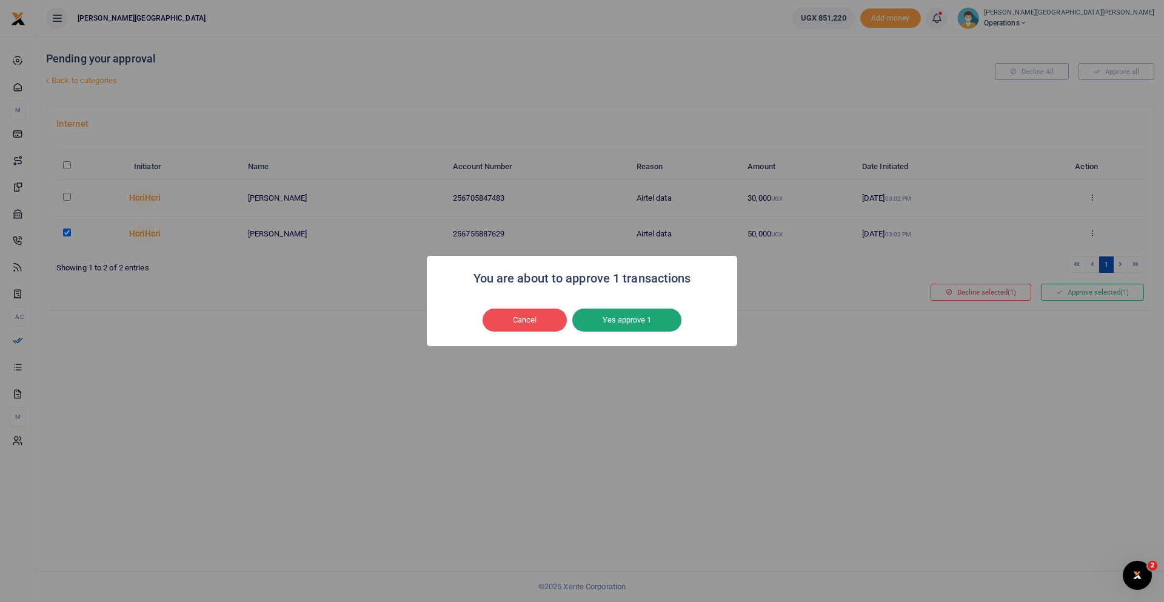
click at [638, 323] on button "Yes approve 1" at bounding box center [626, 320] width 109 height 23
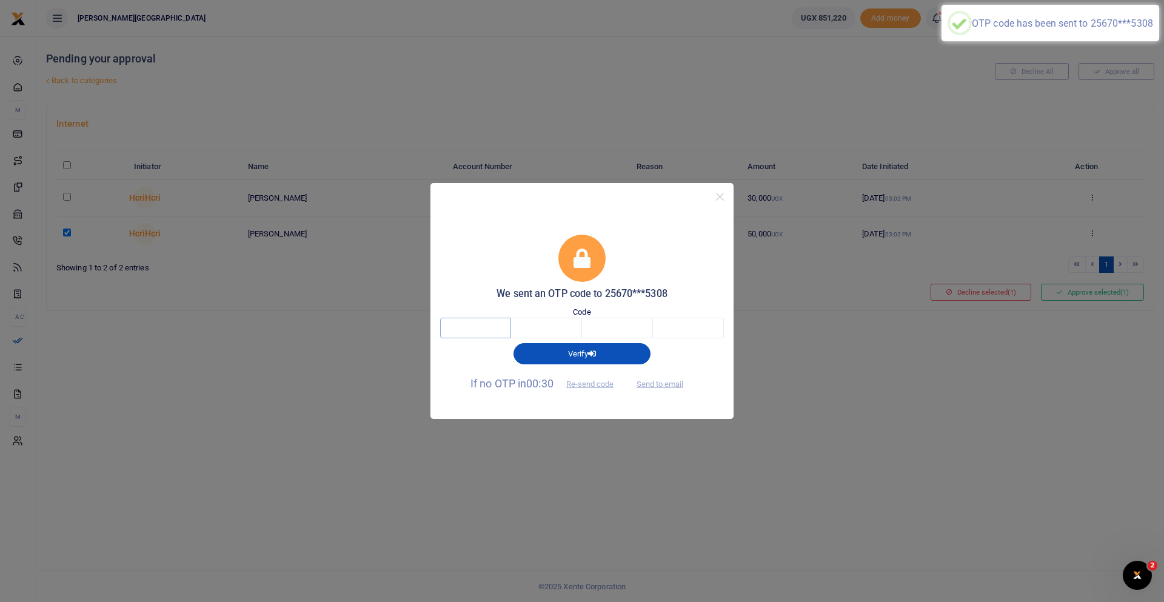
click at [463, 328] on input "text" at bounding box center [475, 328] width 71 height 21
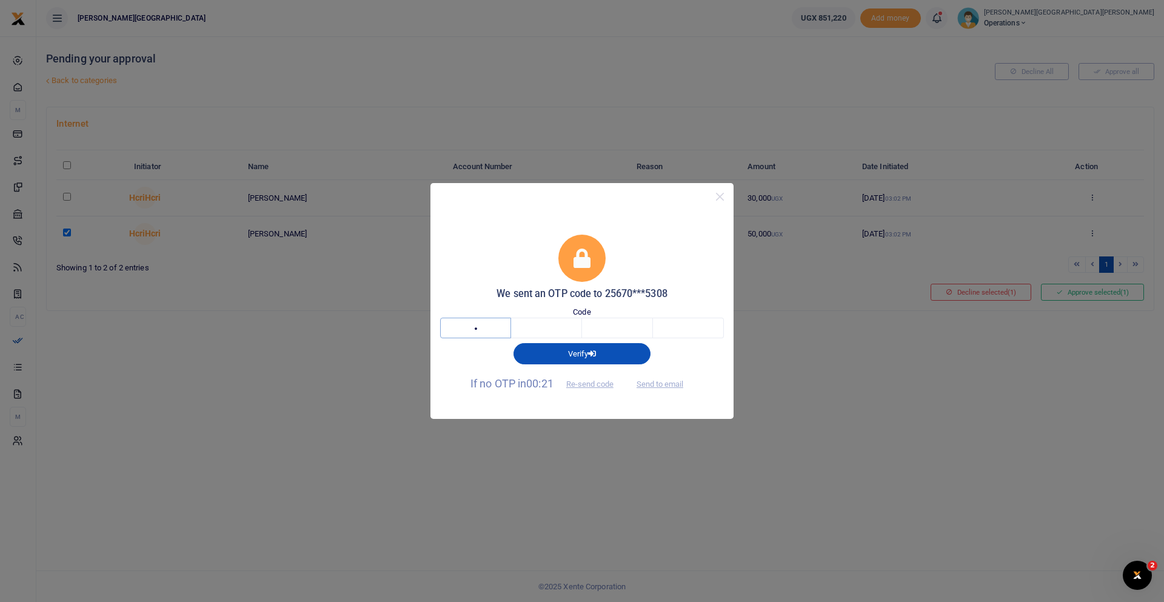
type input "7"
type input "6"
type input "9"
type input "6"
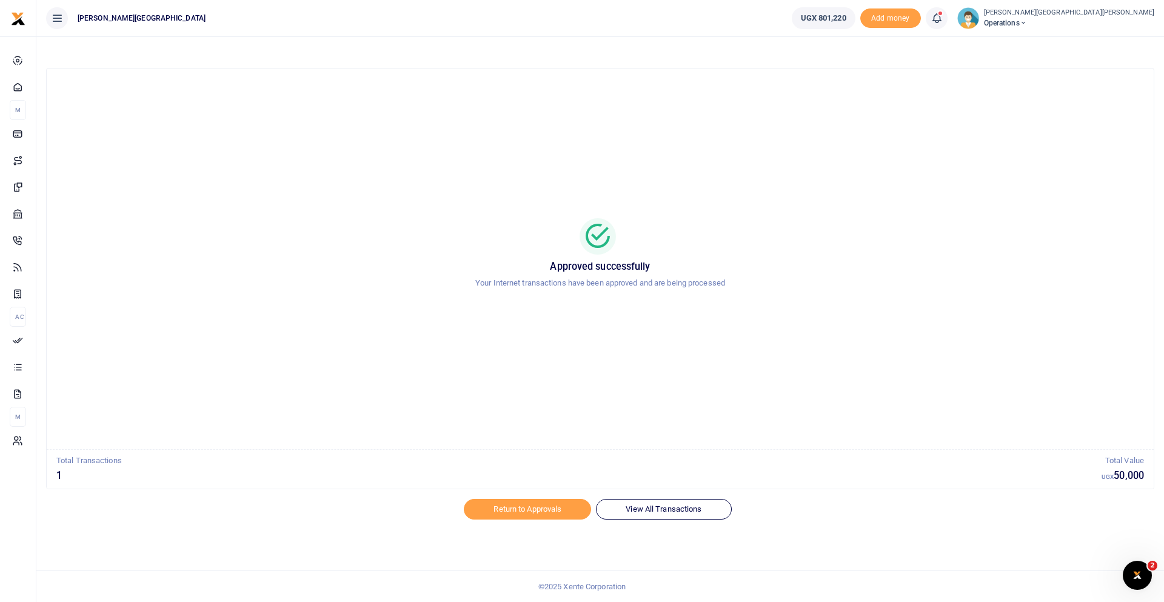
click at [931, 16] on icon at bounding box center [937, 18] width 12 height 13
click at [803, 78] on h6 "Transactions to act upon" at bounding box center [870, 80] width 135 height 10
click at [1140, 575] on icon "Open Intercom Messenger" at bounding box center [1136, 574] width 20 height 20
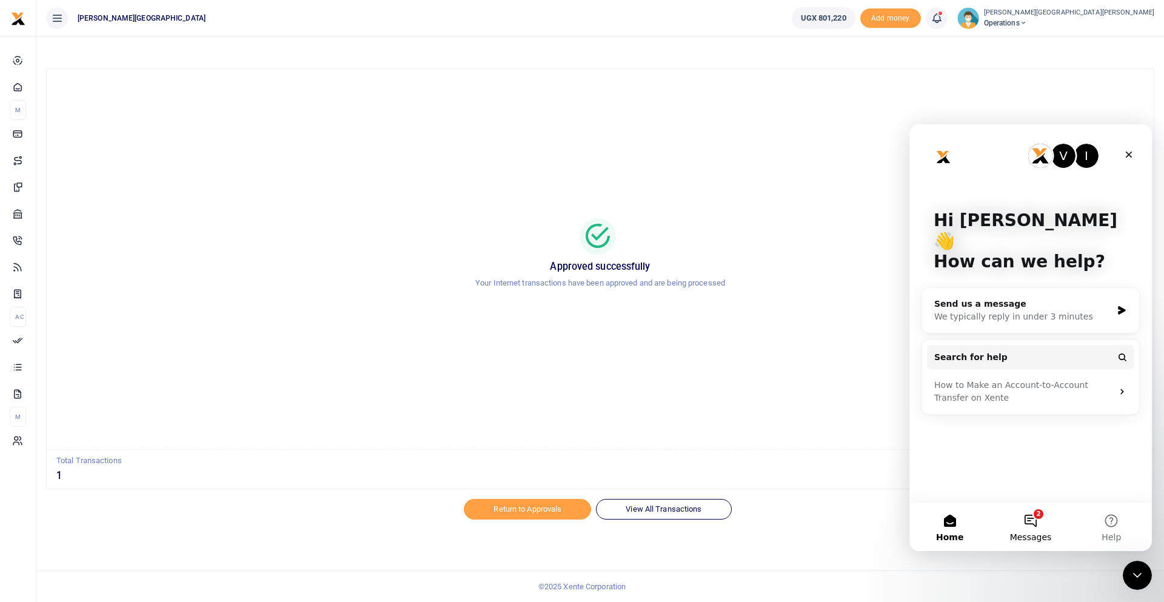
click at [1038, 520] on button "2 Messages" at bounding box center [1030, 527] width 81 height 49
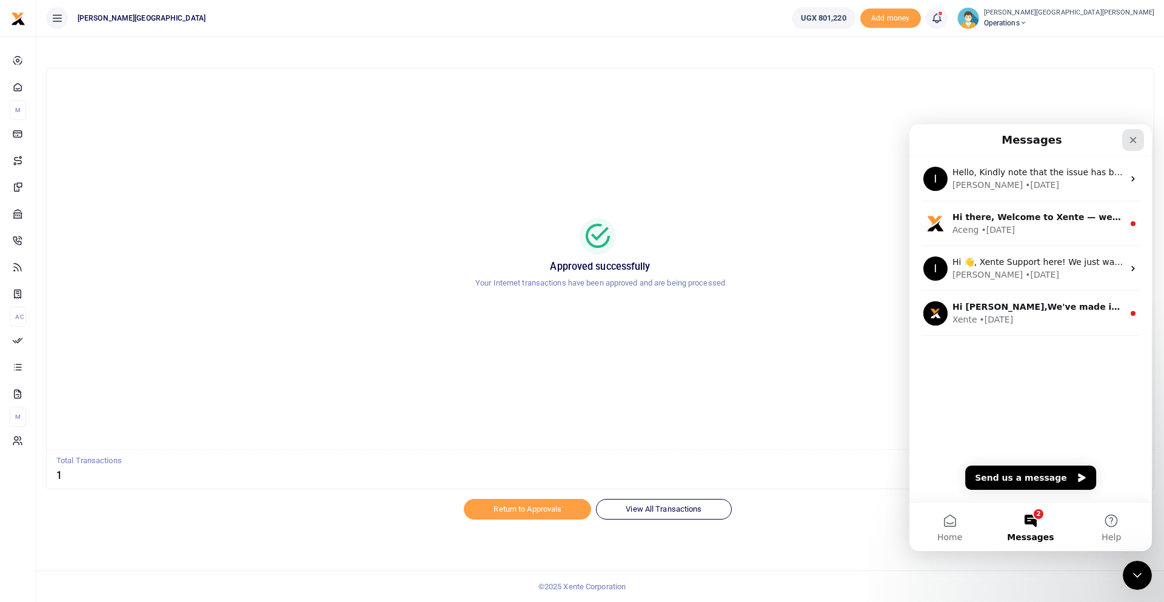
click at [1135, 138] on icon "Close" at bounding box center [1133, 140] width 7 height 7
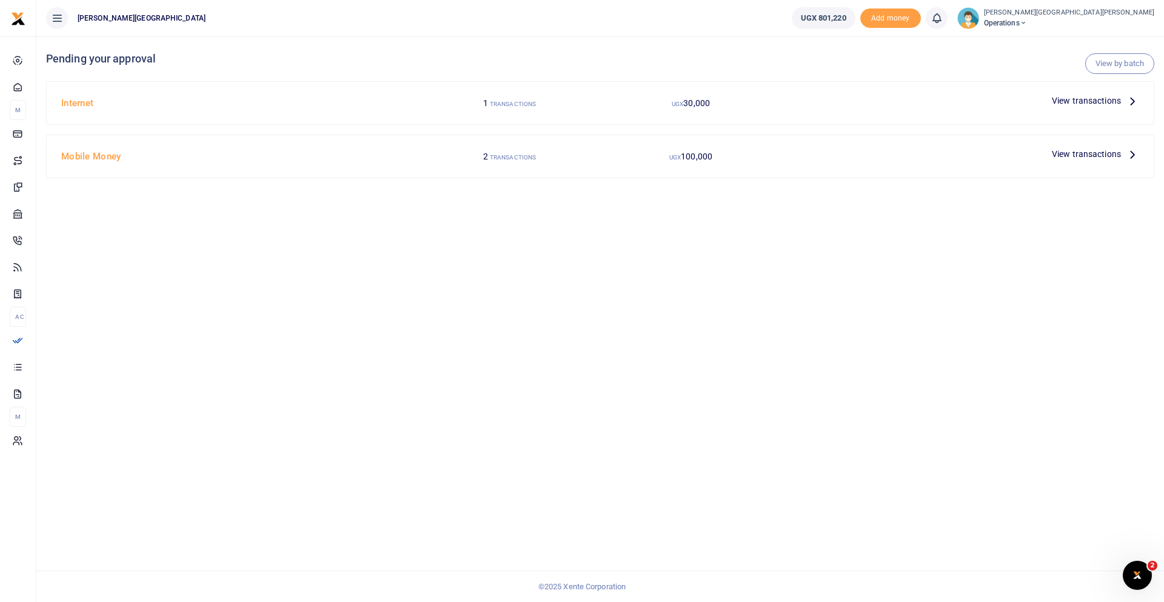
click at [1079, 153] on span "View transactions" at bounding box center [1086, 153] width 69 height 13
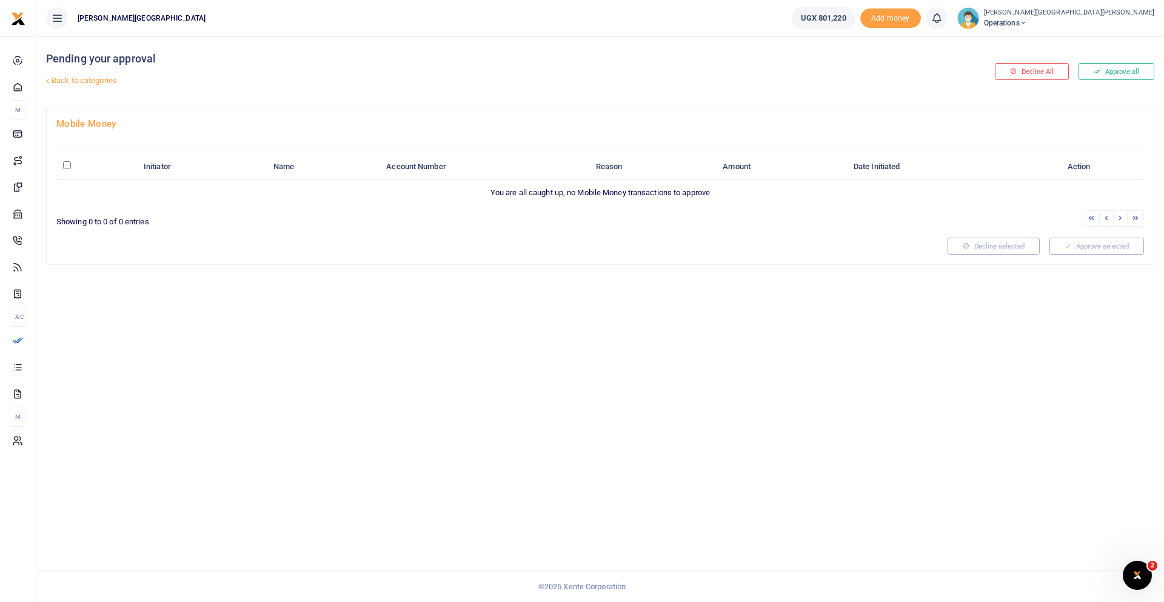
click at [931, 18] on icon at bounding box center [937, 18] width 12 height 13
click at [803, 85] on small "You have no new notification" at bounding box center [848, 86] width 90 height 8
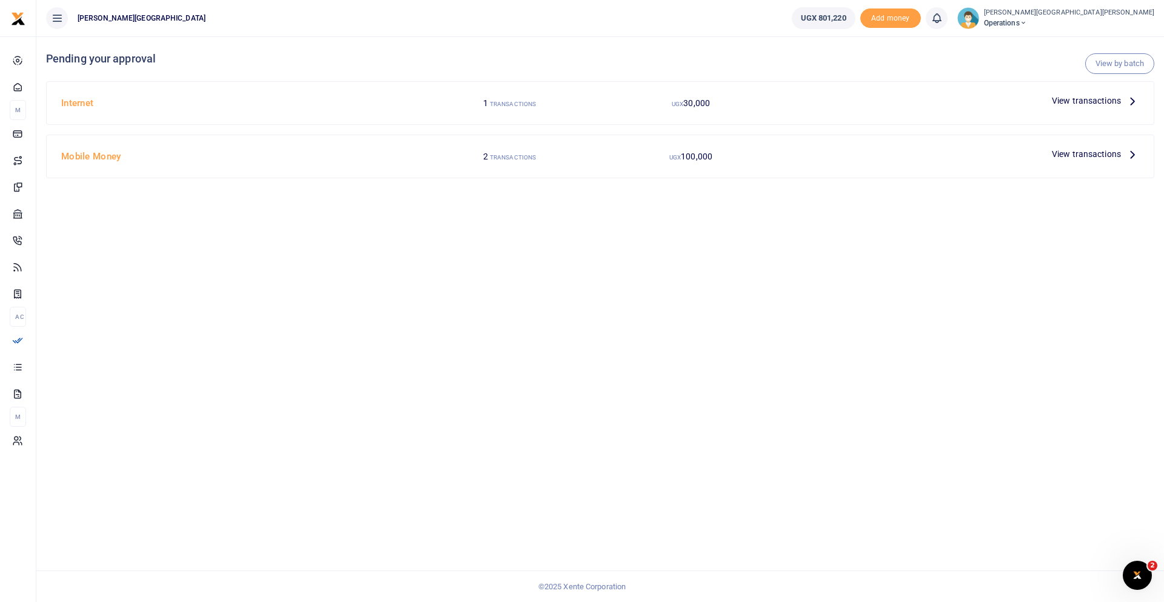
click at [1083, 154] on span "View transactions" at bounding box center [1086, 153] width 69 height 13
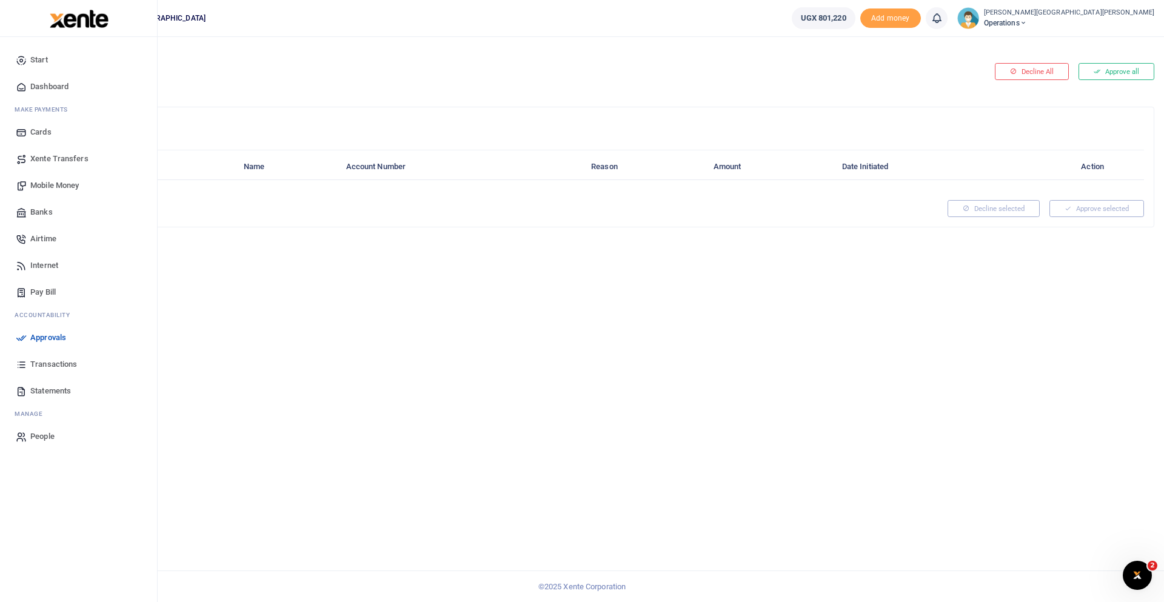
click at [65, 184] on span "Mobile Money" at bounding box center [54, 185] width 49 height 12
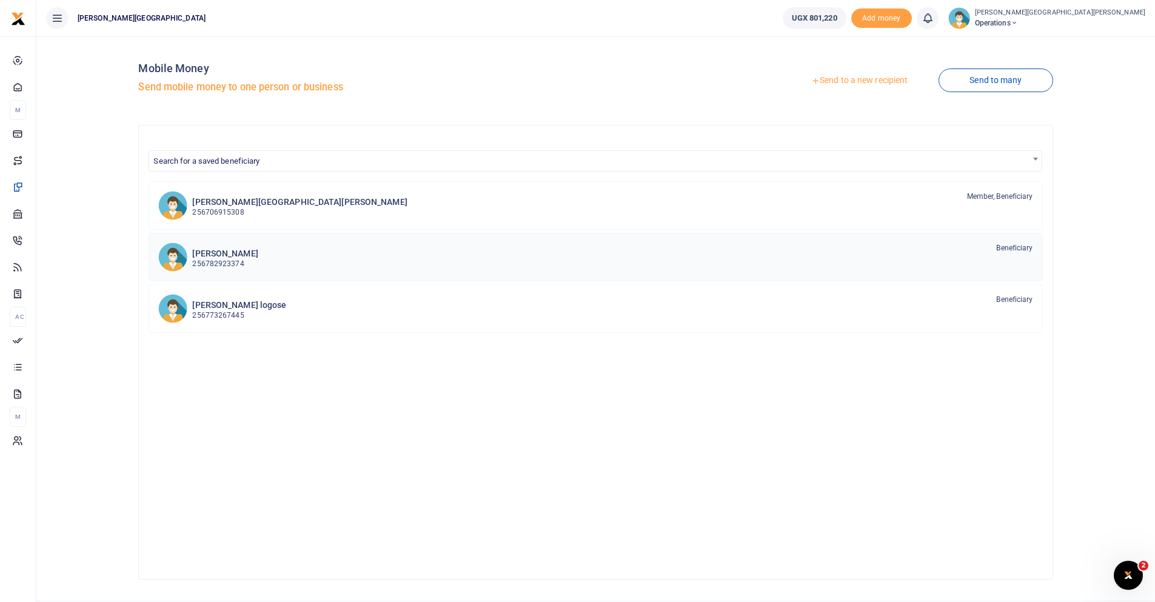
click at [219, 257] on h6 "[PERSON_NAME]" at bounding box center [224, 254] width 65 height 10
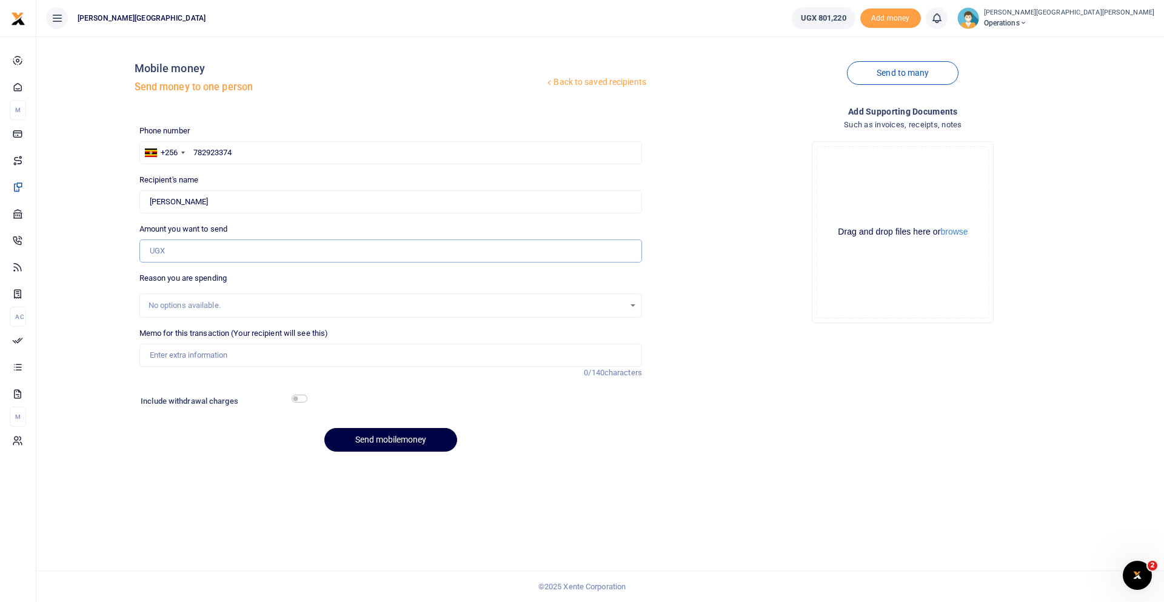
click at [200, 252] on input "Amount you want to send" at bounding box center [390, 250] width 503 height 23
click at [162, 252] on input "638,000" at bounding box center [390, 250] width 503 height 23
type input "650,000"
click at [220, 352] on input "Memo for this transaction (Your recipient will see this)" at bounding box center [390, 355] width 503 height 23
type input "WarrenAndrea"
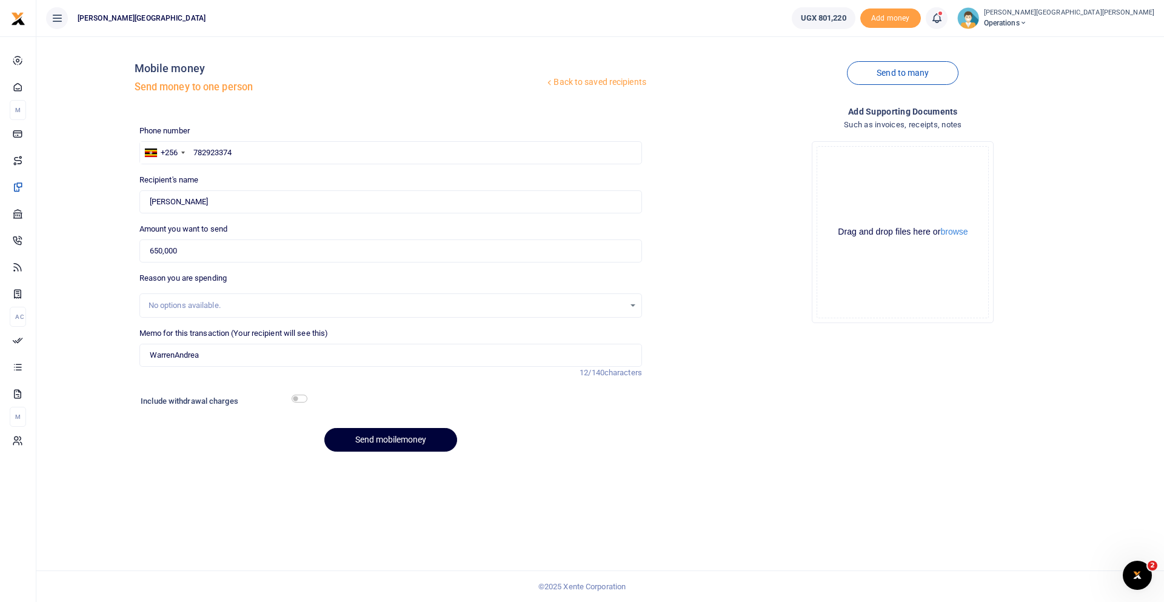
click at [391, 443] on button "Send mobilemoney" at bounding box center [390, 440] width 133 height 24
click at [943, 18] on span at bounding box center [943, 18] width 0 height 0
click at [803, 89] on small "You have 3 awaiting for your to act on" at bounding box center [861, 91] width 117 height 8
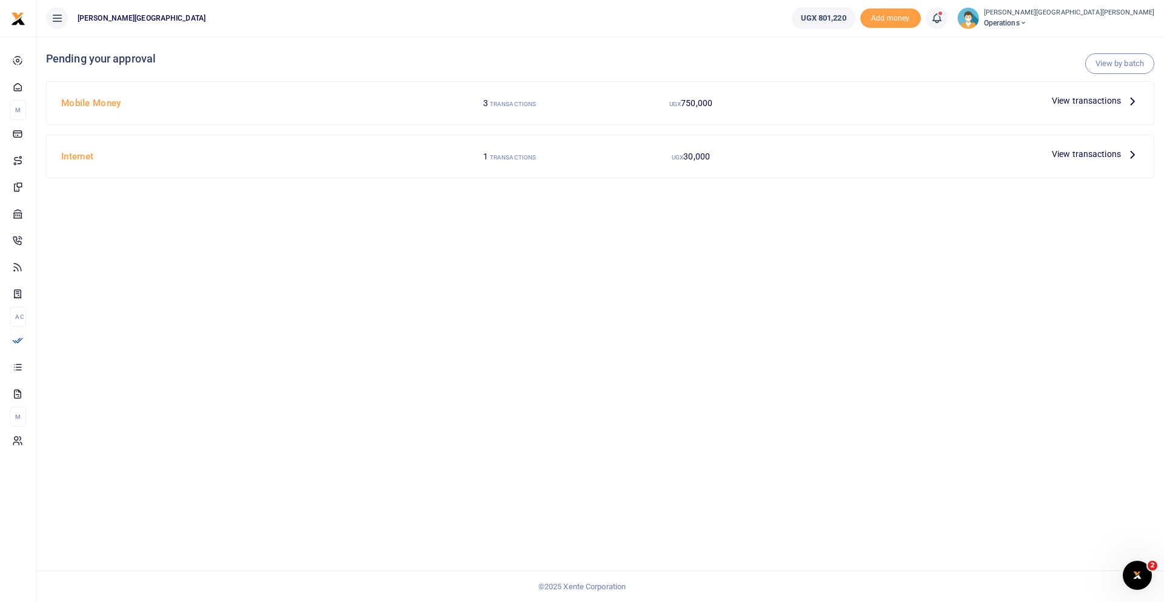
click at [1068, 155] on span "View transactions" at bounding box center [1086, 153] width 69 height 13
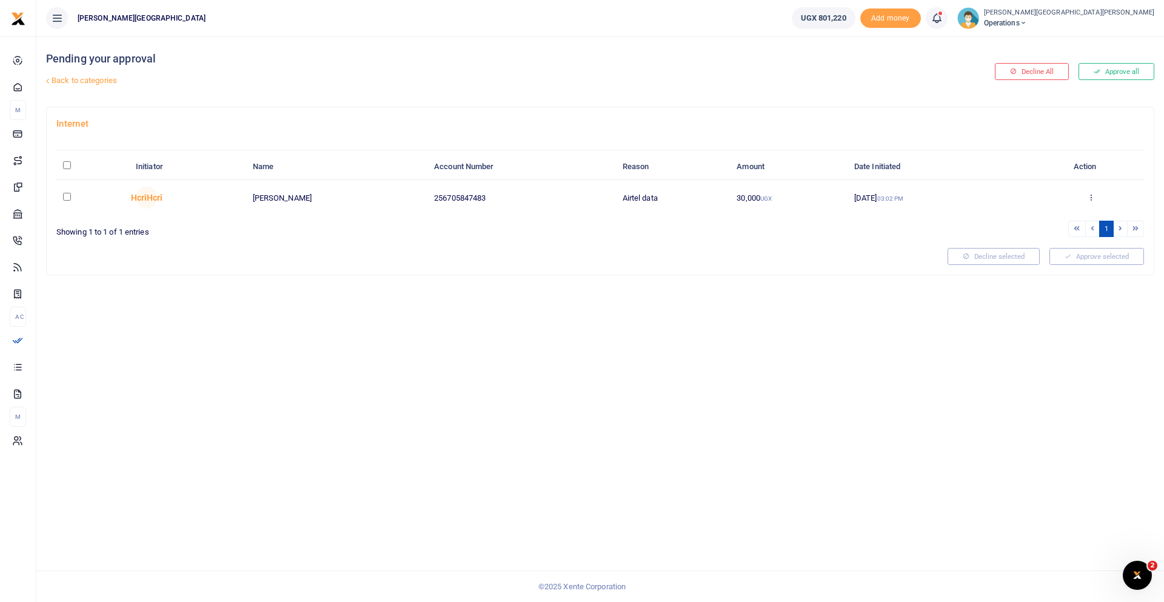
click at [931, 18] on icon at bounding box center [937, 18] width 12 height 13
click at [803, 76] on h6 "Transactions to act upon" at bounding box center [870, 80] width 135 height 10
click at [67, 193] on input "checkbox" at bounding box center [67, 197] width 8 height 8
checkbox input "true"
click at [1090, 198] on icon at bounding box center [1091, 197] width 8 height 8
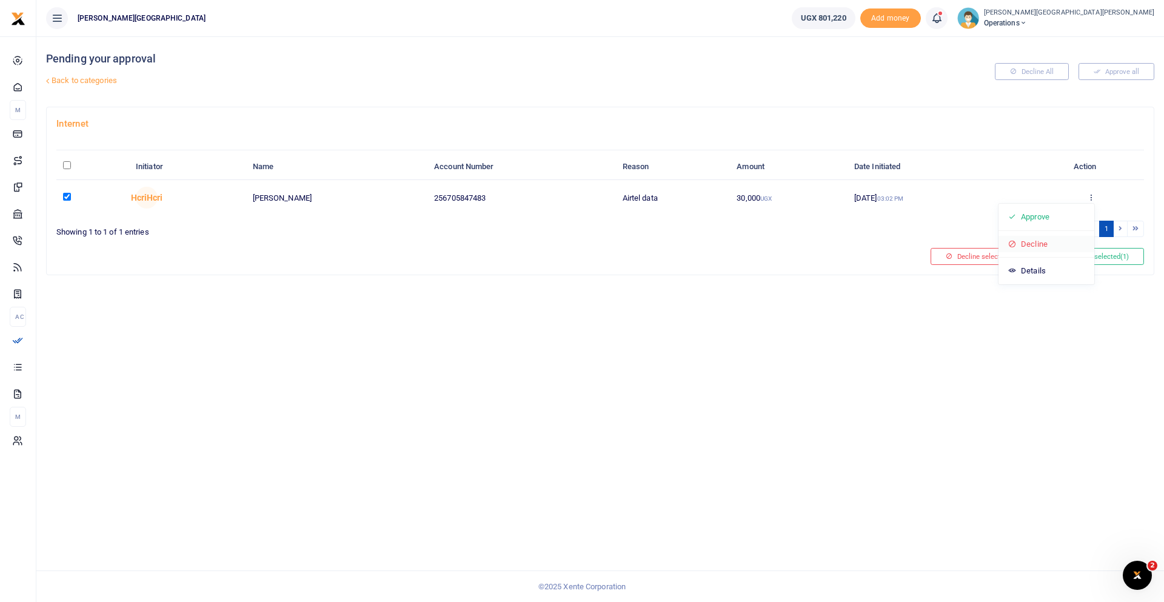
click at [1031, 246] on link "Decline" at bounding box center [1047, 244] width 96 height 17
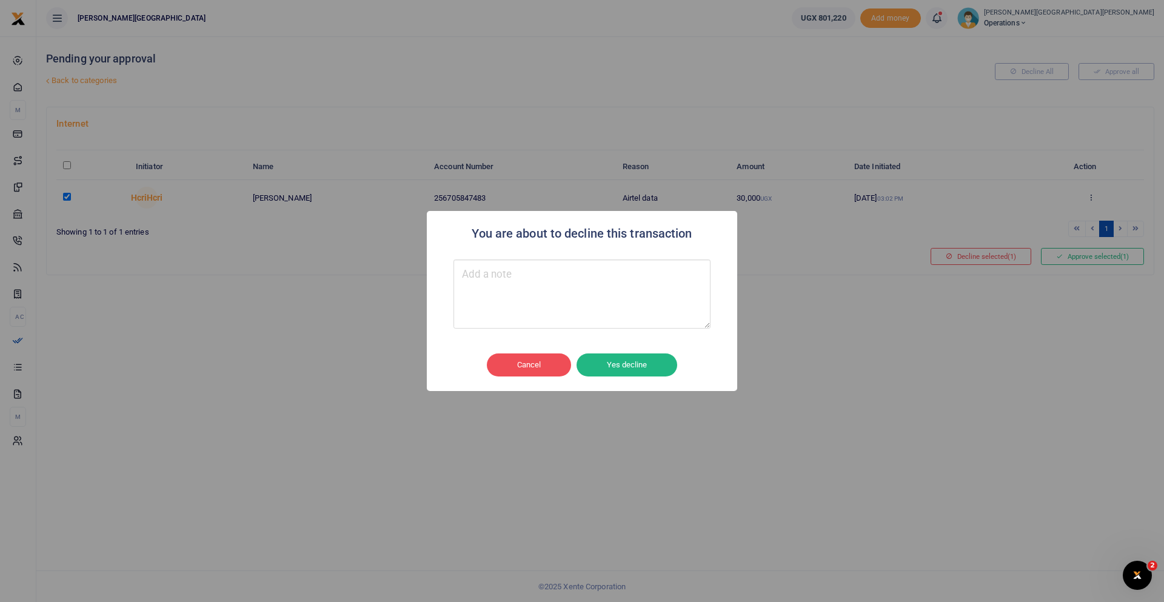
click at [529, 289] on textarea "Type your message here" at bounding box center [582, 294] width 257 height 69
type textarea "dupl"
click at [636, 368] on button "Yes decline" at bounding box center [627, 364] width 101 height 23
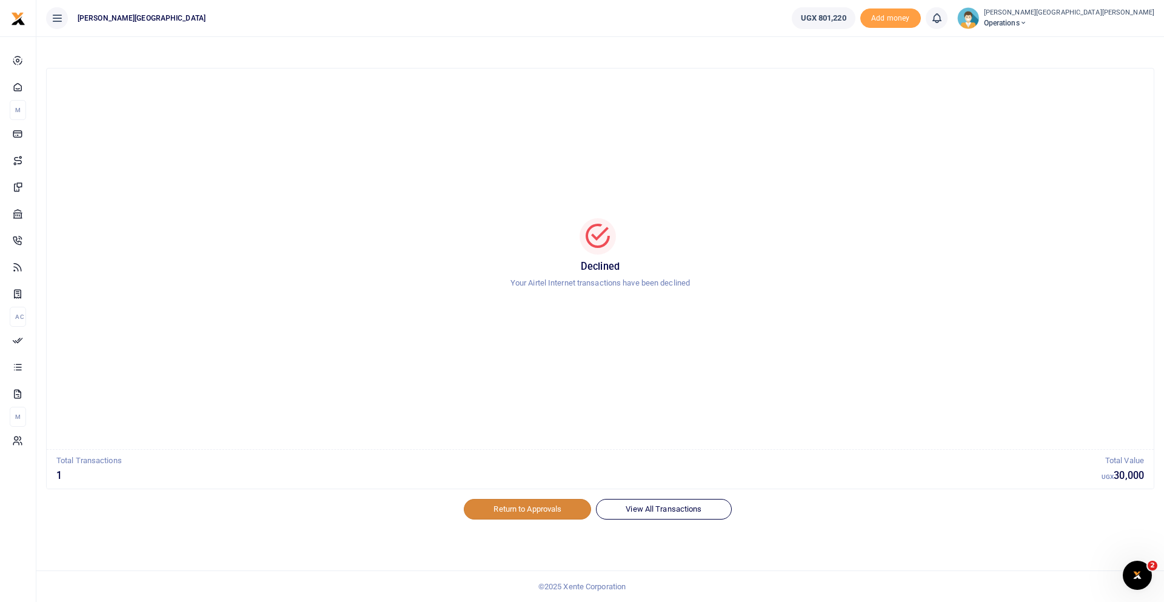
click at [521, 511] on link "Return to Approvals" at bounding box center [527, 509] width 127 height 21
click at [984, 22] on span "Operations" at bounding box center [1069, 23] width 170 height 11
click at [1140, 568] on icon "Open Intercom Messenger" at bounding box center [1136, 574] width 20 height 20
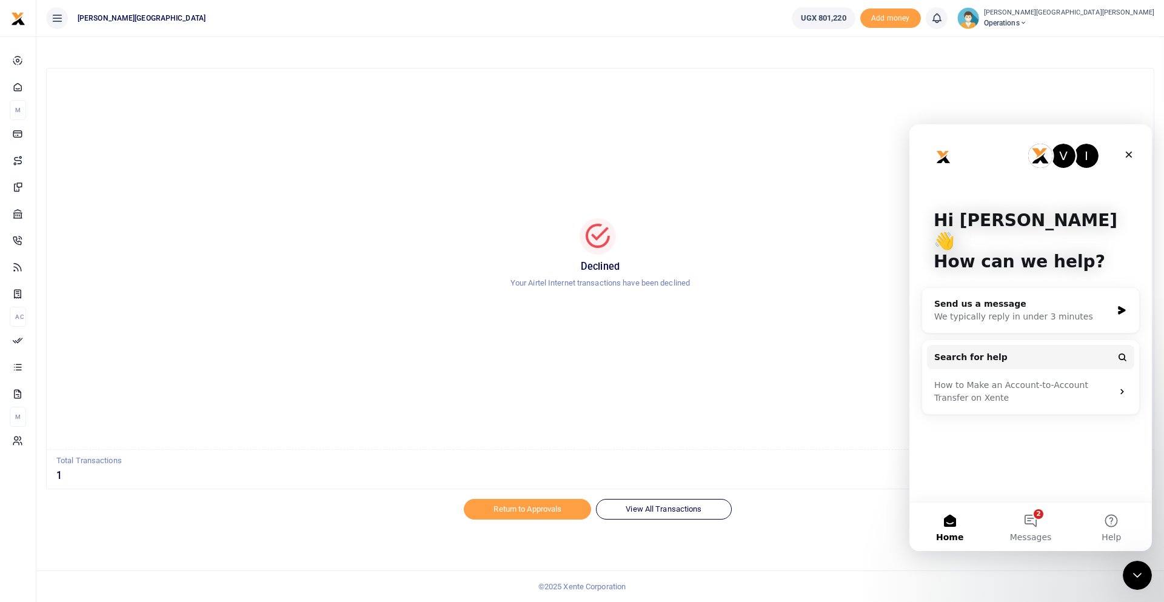
click at [819, 158] on div "Declined Your Airtel Internet transactions have been declined" at bounding box center [600, 258] width 1078 height 361
click at [1125, 152] on icon "Close" at bounding box center [1129, 155] width 10 height 10
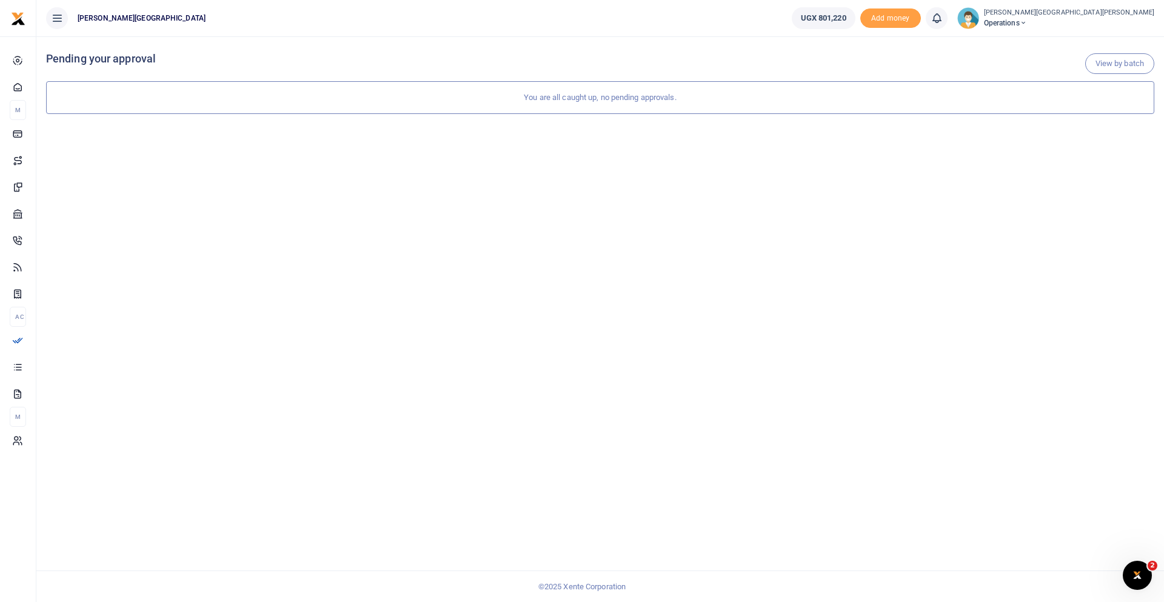
click at [984, 17] on small "[PERSON_NAME][GEOGRAPHIC_DATA][PERSON_NAME]" at bounding box center [1069, 13] width 170 height 10
